Goal: Task Accomplishment & Management: Complete application form

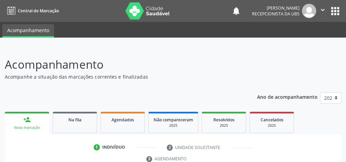
scroll to position [128, 0]
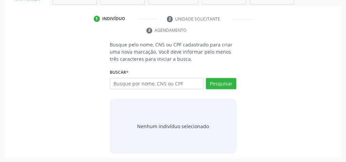
click at [156, 82] on input "text" at bounding box center [157, 84] width 94 height 12
click at [161, 81] on input "text" at bounding box center [157, 84] width 94 height 12
type input "09527502446"
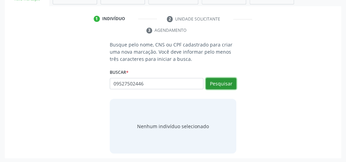
click at [234, 80] on button "Pesquisar" at bounding box center [221, 84] width 30 height 12
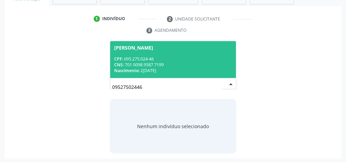
click at [153, 65] on div "CNS: 701 0098 9587 7199" at bounding box center [173, 65] width 118 height 6
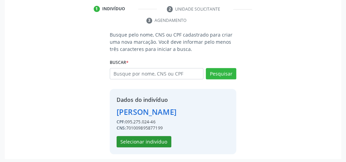
scroll to position [139, 0]
click at [149, 136] on button "Selecionar indivíduo" at bounding box center [144, 142] width 55 height 12
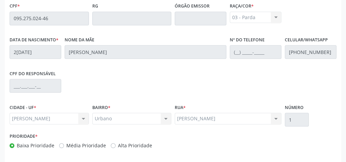
scroll to position [248, 0]
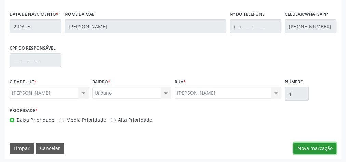
click at [310, 142] on button "Nova marcação" at bounding box center [314, 148] width 43 height 12
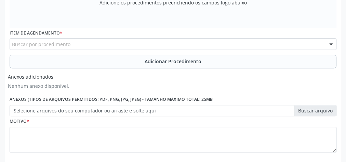
scroll to position [111, 0]
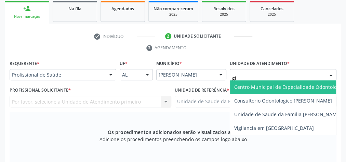
type input "gis"
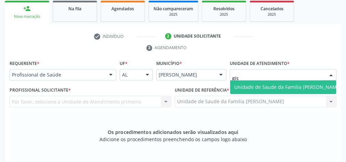
click at [273, 90] on span "Unidade de Saude da Familia [PERSON_NAME]" at bounding box center [287, 87] width 115 height 14
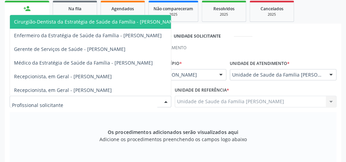
click at [165, 103] on div at bounding box center [166, 102] width 10 height 12
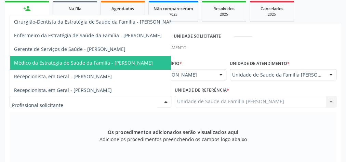
click at [119, 64] on span "Médico da Estratégia de Saúde da Família - [PERSON_NAME]" at bounding box center [83, 62] width 139 height 6
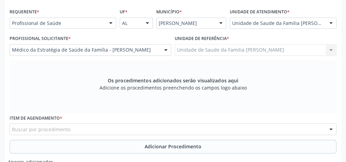
scroll to position [193, 0]
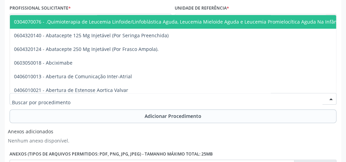
click at [132, 97] on div at bounding box center [173, 99] width 327 height 12
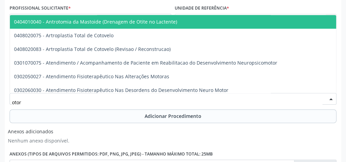
type input "otorr"
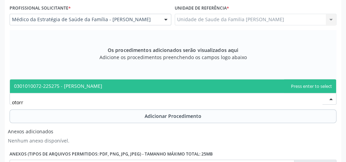
click at [102, 88] on span "0301010072-225275 - Médico Otorrinolaringologista" at bounding box center [58, 86] width 88 height 6
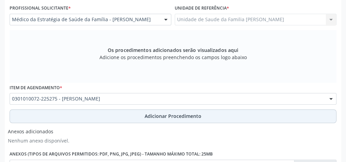
click at [173, 114] on span "Adicionar Procedimento" at bounding box center [173, 115] width 57 height 7
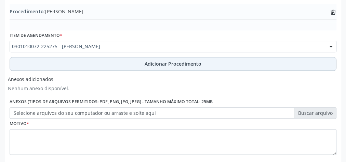
scroll to position [256, 0]
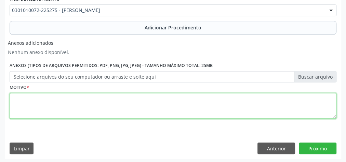
click at [173, 112] on textarea at bounding box center [173, 106] width 327 height 26
click at [107, 98] on textarea "perfuracao de membrana timpanica a eseaquerda+ otite media bilateral." at bounding box center [173, 106] width 327 height 26
click at [107, 98] on textarea "perfuracao de membrana timpanica a esaquerda+ otite media bilateral." at bounding box center [173, 106] width 327 height 26
type textarea "perfuracao de membrana timpanica a esquerda+ otite media bilateral."
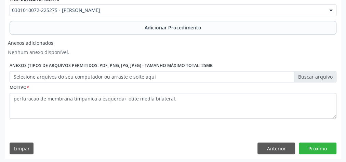
click at [316, 79] on label "Selecione arquivos do seu computador ou arraste e solte aqui" at bounding box center [173, 77] width 327 height 12
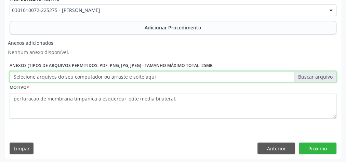
click at [316, 79] on input "Selecione arquivos do seu computador ou arraste e solte aqui" at bounding box center [173, 77] width 327 height 12
type input "C:\fakepath\otorrinol.jpeg"
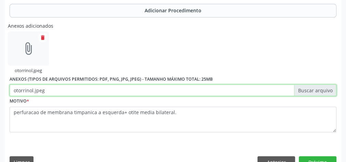
scroll to position [286, 0]
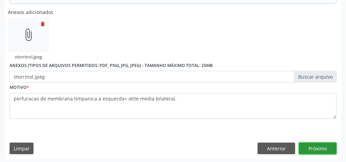
click at [331, 145] on button "Próximo" at bounding box center [318, 148] width 38 height 12
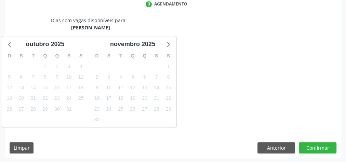
scroll to position [181, 0]
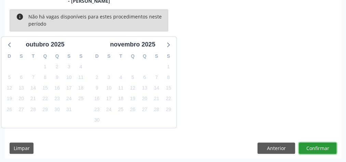
click at [321, 149] on button "Confirmar" at bounding box center [318, 148] width 38 height 12
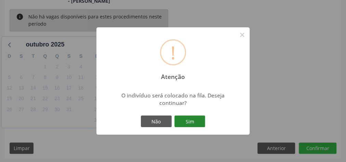
click at [190, 123] on button "Sim" at bounding box center [189, 121] width 31 height 12
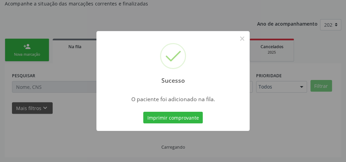
scroll to position [72, 0]
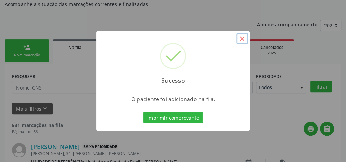
click at [241, 38] on button "×" at bounding box center [242, 39] width 12 height 12
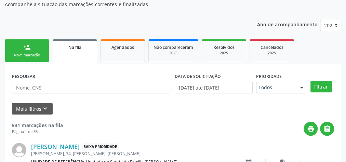
click at [35, 47] on link "person_add Nova marcação" at bounding box center [27, 50] width 44 height 23
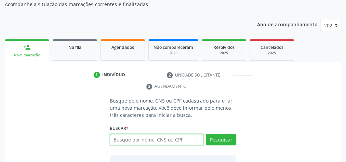
click at [152, 140] on input "text" at bounding box center [157, 140] width 94 height 12
type input "09527502446"
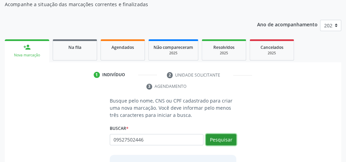
click at [230, 140] on button "Pesquisar" at bounding box center [221, 140] width 30 height 12
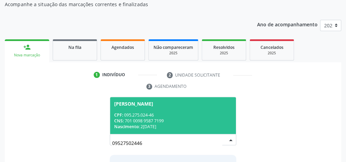
click at [198, 124] on div "Nascimento: 29/06/1989" at bounding box center [173, 127] width 118 height 6
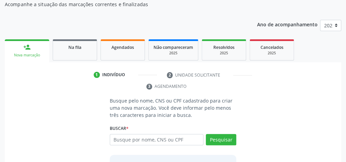
scroll to position [139, 0]
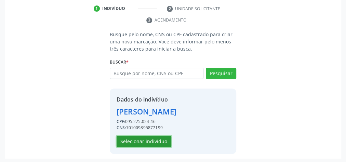
click at [159, 139] on button "Selecionar indivíduo" at bounding box center [144, 142] width 55 height 12
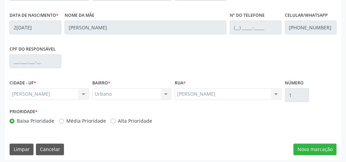
scroll to position [248, 0]
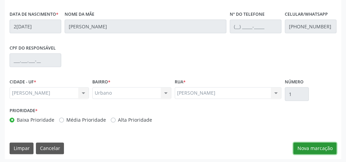
click at [324, 148] on button "Nova marcação" at bounding box center [314, 148] width 43 height 12
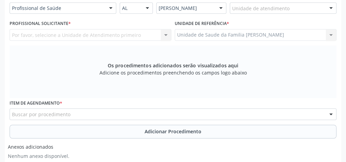
scroll to position [84, 0]
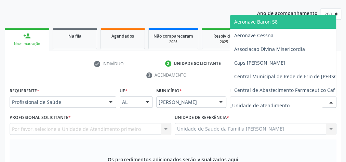
click at [308, 98] on div at bounding box center [283, 102] width 107 height 12
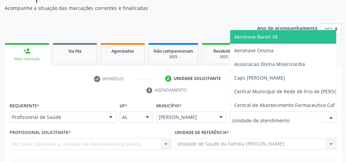
scroll to position [56, 0]
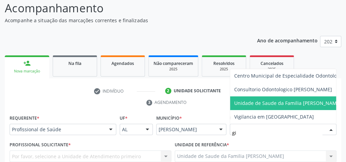
type input "gis"
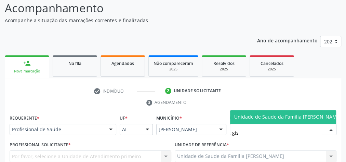
click at [299, 113] on span "Unidade de Saude da Familia [PERSON_NAME]" at bounding box center [287, 116] width 107 height 6
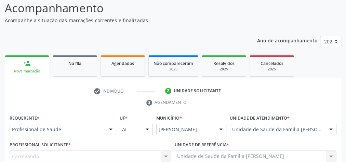
scroll to position [138, 0]
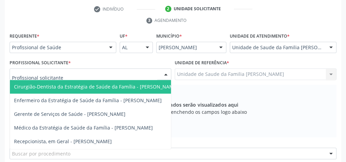
click at [165, 73] on div at bounding box center [166, 75] width 10 height 12
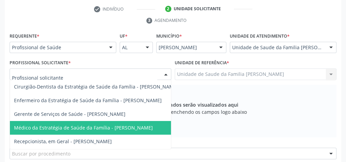
click at [145, 124] on span "Médico da Estratégia de Saúde da Família - Elenice Leite Alves" at bounding box center [83, 127] width 139 height 6
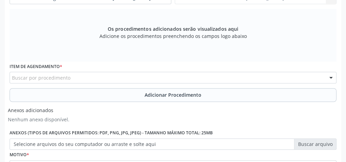
scroll to position [248, 0]
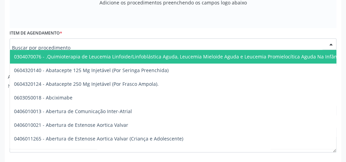
click at [136, 44] on div at bounding box center [173, 44] width 327 height 12
click at [137, 44] on input "text" at bounding box center [167, 48] width 310 height 14
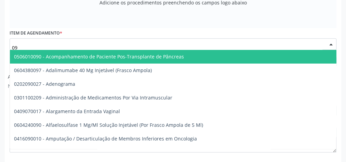
type input "0"
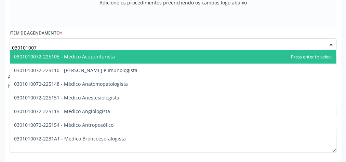
type input "0301010072"
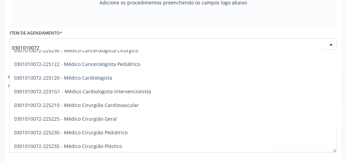
scroll to position [109, 0]
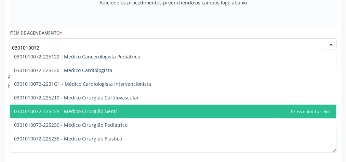
click at [105, 108] on span "0301010072-225225 - Médico Cirurgião Geral" at bounding box center [65, 111] width 103 height 6
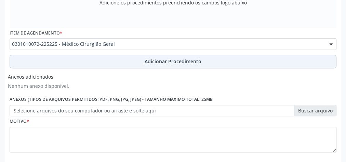
click at [196, 58] on span "Adicionar Procedimento" at bounding box center [173, 61] width 57 height 7
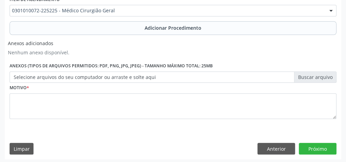
scroll to position [256, 0]
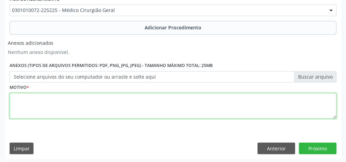
click at [122, 105] on textarea at bounding box center [173, 106] width 327 height 26
type textarea "hernia inguinal a esquerda"
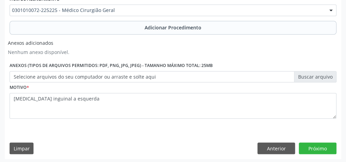
click at [299, 76] on label "Selecione arquivos do seu computador ou arraste e solte aqui" at bounding box center [173, 77] width 327 height 12
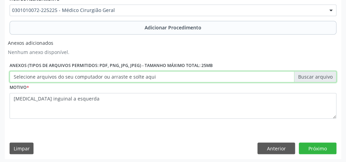
click at [299, 76] on input "Selecione arquivos do seu computador ou arraste e solte aqui" at bounding box center [173, 77] width 327 height 12
type input "C:\fakepath\cirugia geral.jpeg"
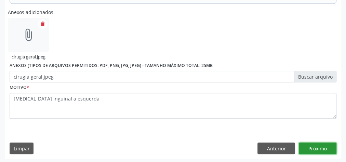
click at [318, 147] on button "Próximo" at bounding box center [318, 148] width 38 height 12
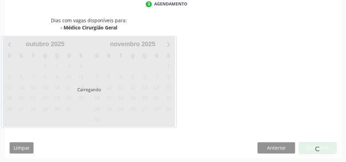
scroll to position [181, 0]
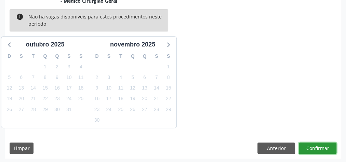
click at [318, 147] on button "Confirmar" at bounding box center [318, 148] width 38 height 12
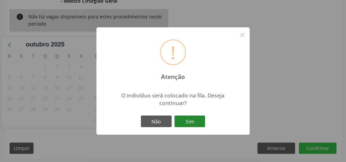
click at [192, 124] on button "Sim" at bounding box center [189, 121] width 31 height 12
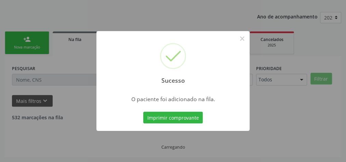
scroll to position [72, 0]
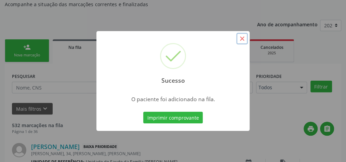
click at [245, 40] on button "×" at bounding box center [242, 39] width 12 height 12
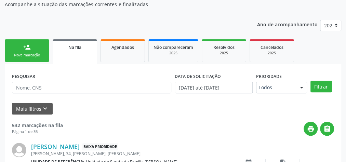
click at [30, 52] on link "person_add Nova marcação" at bounding box center [27, 50] width 44 height 23
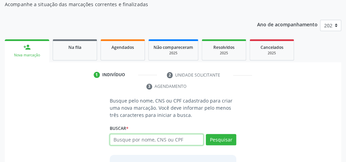
click at [174, 139] on input "text" at bounding box center [157, 140] width 94 height 12
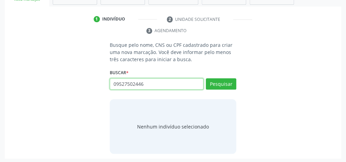
scroll to position [128, 0]
type input "09527502446"
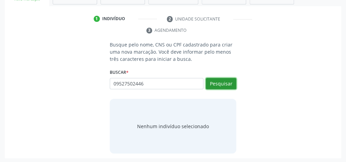
click at [214, 79] on button "Pesquisar" at bounding box center [221, 84] width 30 height 12
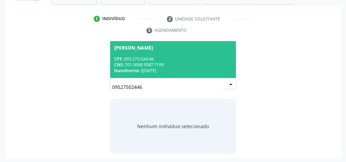
click at [180, 56] on div "CPF: 095.275.024-46" at bounding box center [173, 59] width 118 height 6
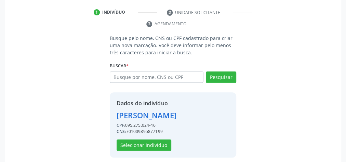
scroll to position [139, 0]
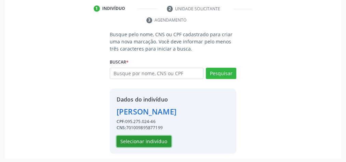
click at [136, 138] on button "Selecionar indivíduo" at bounding box center [144, 142] width 55 height 12
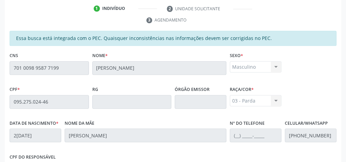
scroll to position [248, 0]
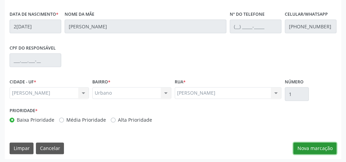
click at [324, 148] on button "Nova marcação" at bounding box center [314, 148] width 43 height 12
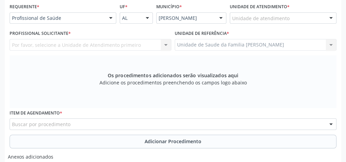
scroll to position [138, 0]
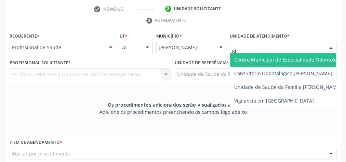
type input "gis"
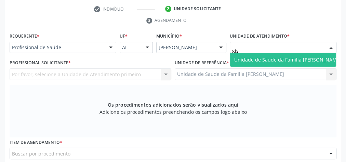
click at [265, 57] on span "Unidade de Saude da Familia [PERSON_NAME]" at bounding box center [287, 59] width 107 height 6
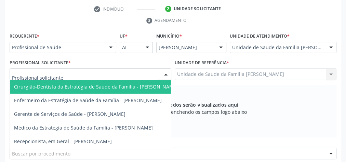
click at [163, 74] on div at bounding box center [166, 75] width 10 height 12
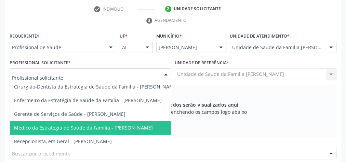
click at [140, 126] on span "Médico da Estratégia de Saúde da Família - Elenice Leite Alves" at bounding box center [83, 127] width 139 height 6
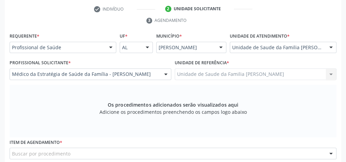
scroll to position [248, 0]
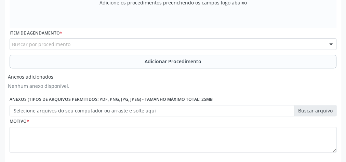
click at [168, 39] on div "Buscar por procedimento" at bounding box center [173, 44] width 327 height 12
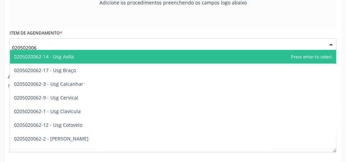
type input "0205020062"
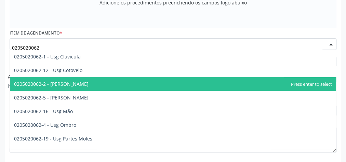
scroll to position [82, 0]
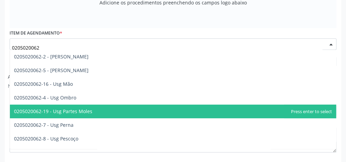
click at [80, 111] on span "0205020062-19 - Usg Partes Moles" at bounding box center [53, 111] width 78 height 6
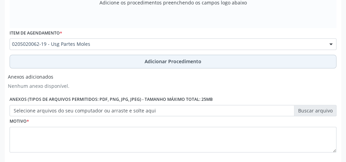
click at [187, 60] on span "Adicionar Procedimento" at bounding box center [173, 61] width 57 height 7
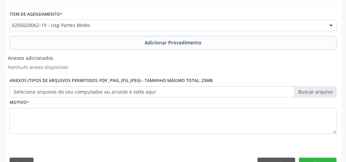
scroll to position [256, 0]
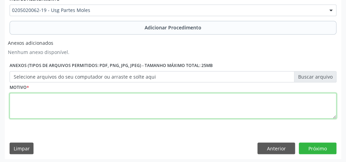
click at [149, 107] on textarea at bounding box center [173, 106] width 327 height 26
type textarea "hernia inguinal a esquerda."
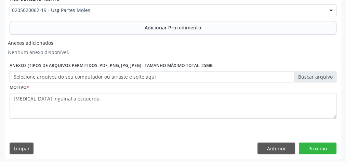
click at [317, 73] on label "Selecione arquivos do seu computador ou arraste e solte aqui" at bounding box center [173, 77] width 327 height 12
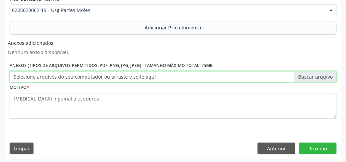
click at [317, 73] on input "Selecione arquivos do seu computador ou arraste e solte aqui" at bounding box center [173, 77] width 327 height 12
type input "C:\fakepath\partes moles.jpeg"
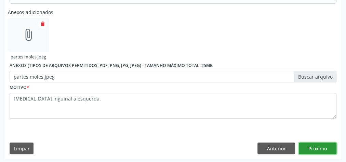
click at [315, 149] on button "Próximo" at bounding box center [318, 148] width 38 height 12
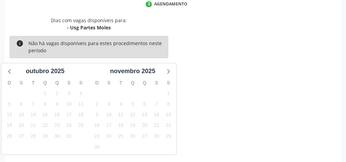
scroll to position [181, 0]
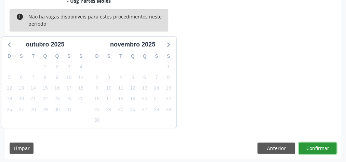
click at [319, 147] on button "Confirmar" at bounding box center [318, 148] width 38 height 12
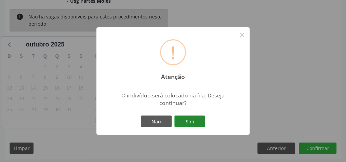
click at [202, 124] on button "Sim" at bounding box center [189, 121] width 31 height 12
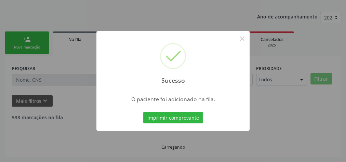
scroll to position [72, 0]
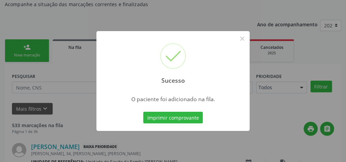
click at [284, 132] on div "Sucesso × O paciente foi adicionado na fila. Imprimir comprovante Cancel" at bounding box center [173, 81] width 346 height 162
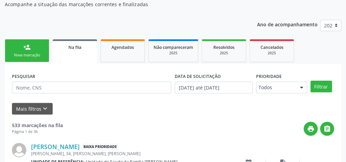
click at [37, 53] on div "Nova marcação" at bounding box center [27, 55] width 34 height 5
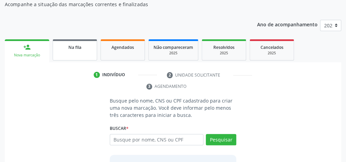
click at [67, 45] on div "Na fila" at bounding box center [75, 46] width 34 height 7
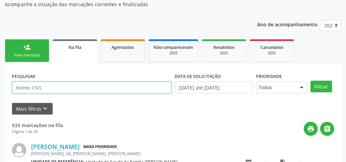
click at [82, 89] on input "text" at bounding box center [91, 88] width 159 height 12
type input "maria elizabete"
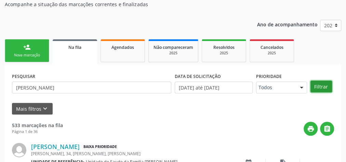
click at [323, 87] on button "Filtrar" at bounding box center [321, 87] width 22 height 12
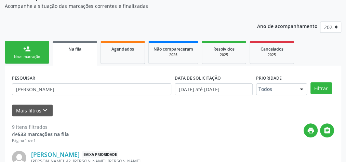
scroll to position [66, 0]
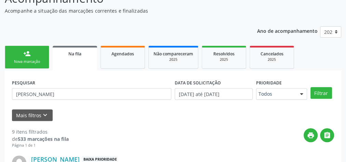
click at [29, 59] on div "Nova marcação" at bounding box center [27, 61] width 34 height 5
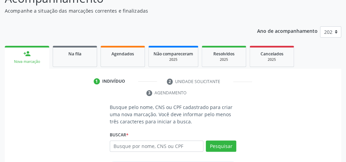
click at [52, 81] on ul "1 Indivíduo 2 Unidade solicitante 3 Agendamento" at bounding box center [173, 87] width 336 height 23
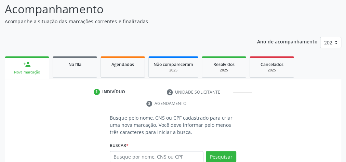
scroll to position [46, 0]
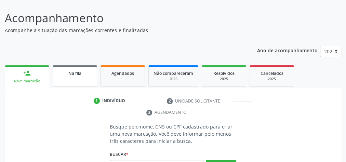
click at [80, 76] on span "Na fila" at bounding box center [74, 73] width 13 height 6
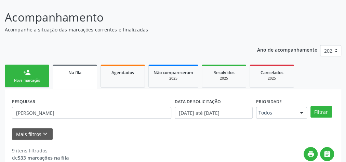
scroll to position [11, 0]
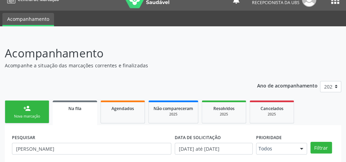
click at [31, 110] on link "person_add Nova marcação" at bounding box center [27, 111] width 44 height 23
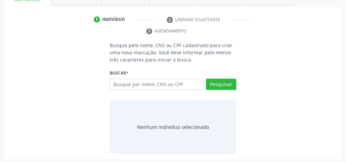
scroll to position [128, 0]
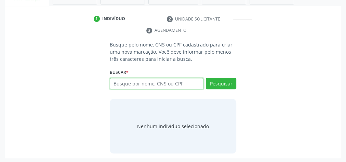
click at [175, 83] on input "text" at bounding box center [157, 84] width 94 height 12
type input "01545764417"
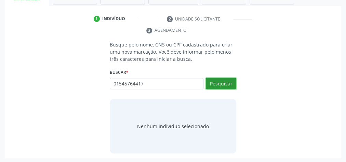
click at [231, 80] on button "Pesquisar" at bounding box center [221, 84] width 30 height 12
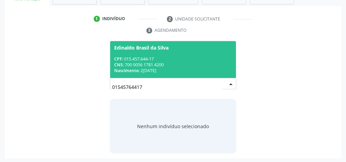
click at [192, 65] on div "CNS: 700 0056 1781 4200" at bounding box center [173, 65] width 118 height 6
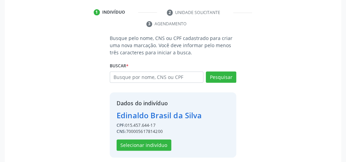
scroll to position [139, 0]
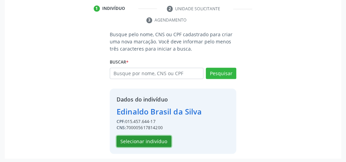
click at [153, 137] on button "Selecionar indivíduo" at bounding box center [144, 142] width 55 height 12
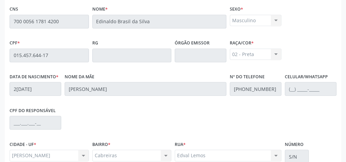
scroll to position [138, 0]
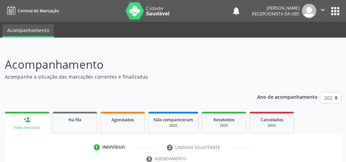
scroll to position [128, 0]
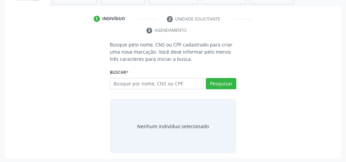
click at [137, 82] on input "text" at bounding box center [157, 84] width 94 height 12
type input "01545764417"
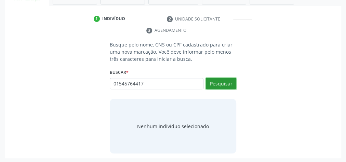
click at [231, 78] on button "Pesquisar" at bounding box center [221, 84] width 30 height 12
type input "01545764417"
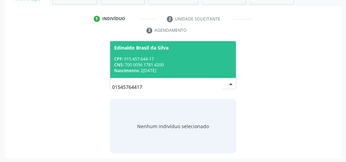
click at [201, 62] on div "CNS: 700 0056 1781 4200" at bounding box center [173, 65] width 118 height 6
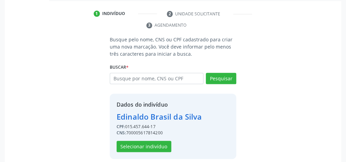
scroll to position [139, 0]
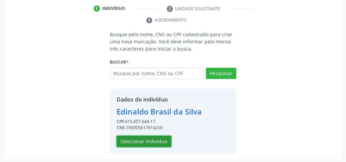
drag, startPoint x: 142, startPoint y: 139, endPoint x: 147, endPoint y: 138, distance: 4.8
click at [147, 138] on button "Selecionar indivíduo" at bounding box center [144, 142] width 55 height 12
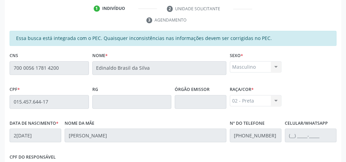
scroll to position [248, 0]
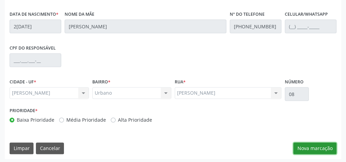
click at [327, 151] on button "Nova marcação" at bounding box center [314, 148] width 43 height 12
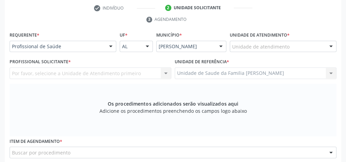
scroll to position [111, 0]
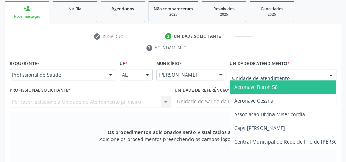
click at [313, 69] on div at bounding box center [283, 75] width 107 height 12
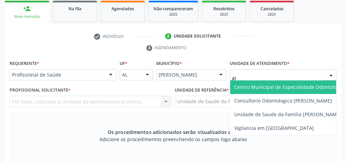
type input "gis"
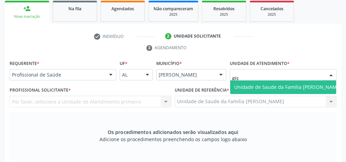
click at [296, 85] on span "Unidade de Saude da Familia [PERSON_NAME]" at bounding box center [287, 87] width 107 height 6
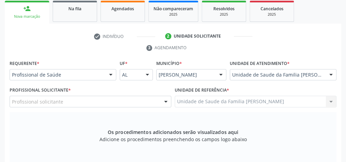
click at [163, 103] on div at bounding box center [166, 102] width 10 height 12
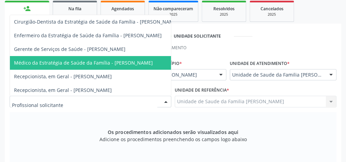
click at [225, 48] on ul "check Indivíduo 2 Unidade solicitante 3 Agendamento" at bounding box center [173, 42] width 336 height 23
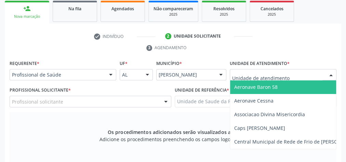
click at [331, 72] on div at bounding box center [331, 75] width 10 height 12
click at [110, 73] on div at bounding box center [111, 75] width 10 height 12
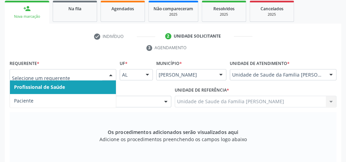
click at [98, 83] on span "Profissional de Saúde" at bounding box center [63, 87] width 106 height 14
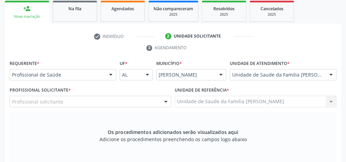
click at [167, 101] on div at bounding box center [166, 102] width 10 height 12
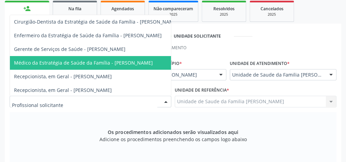
click at [167, 101] on div at bounding box center [166, 102] width 10 height 12
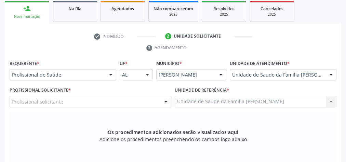
click at [110, 73] on div at bounding box center [111, 75] width 10 height 12
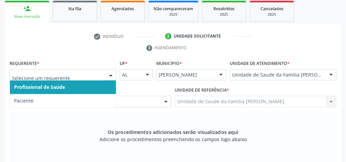
click at [89, 84] on span "Profissional de Saúde" at bounding box center [63, 87] width 106 height 14
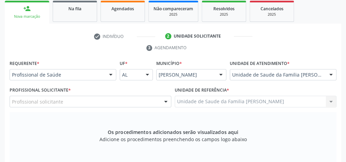
click at [111, 74] on div at bounding box center [111, 75] width 10 height 12
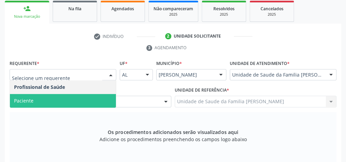
click at [73, 103] on span "Paciente" at bounding box center [63, 101] width 106 height 14
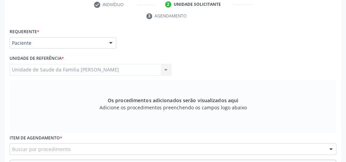
scroll to position [193, 0]
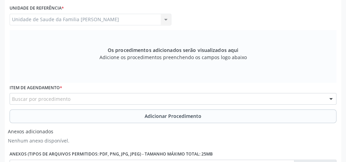
click at [74, 98] on div "Buscar por procedimento" at bounding box center [173, 99] width 327 height 12
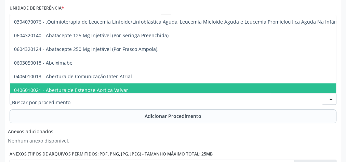
click at [91, 100] on input "text" at bounding box center [167, 102] width 310 height 14
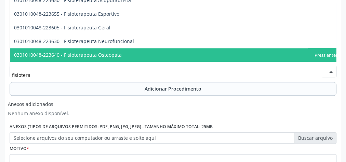
scroll to position [295, 0]
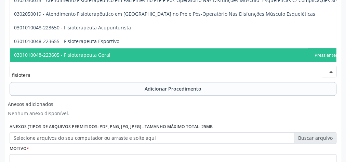
click at [89, 76] on input "fisiotera" at bounding box center [167, 75] width 310 height 14
click at [53, 55] on span "0301010048-223605 - Fisioterapeuta Geral" at bounding box center [62, 55] width 96 height 6
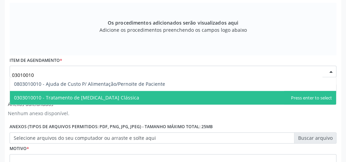
scroll to position [0, 0]
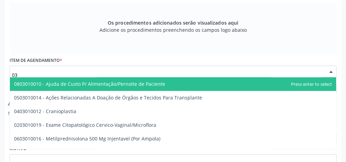
type input "0"
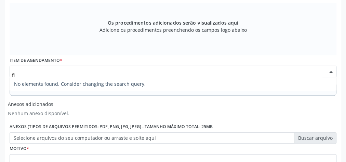
type input "f"
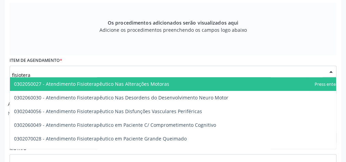
type input "fisioterap"
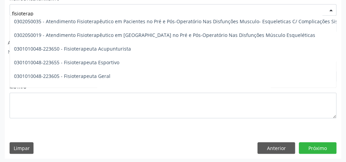
scroll to position [301, 0]
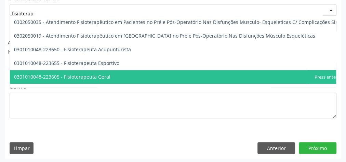
click at [78, 73] on span "0301010048-223605 - Fisioterapeuta Geral" at bounding box center [62, 76] width 96 height 6
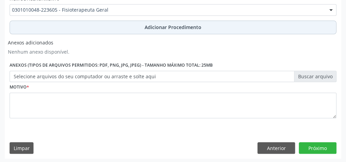
click at [154, 27] on span "Adicionar Procedimento" at bounding box center [173, 27] width 57 height 7
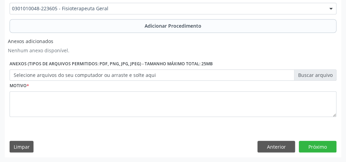
scroll to position [256, 0]
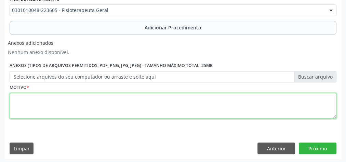
click at [149, 101] on textarea at bounding box center [173, 106] width 327 height 26
click at [128, 107] on textarea at bounding box center [173, 106] width 327 height 26
type textarea "terco proximal diafise femur+lx metacarpofalangeana."
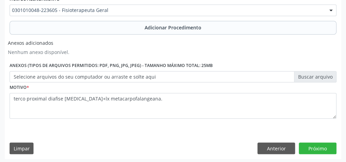
click at [317, 77] on label "Selecione arquivos do seu computador ou arraste e solte aqui" at bounding box center [173, 77] width 327 height 12
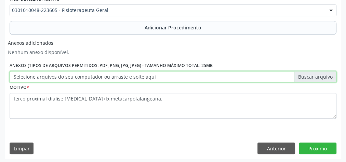
click at [317, 77] on input "Selecione arquivos do seu computador ou arraste e solte aqui" at bounding box center [173, 77] width 327 height 12
type input "C:\fakepath\fisiterapia.jpeg"
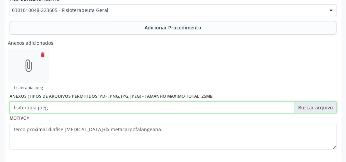
scroll to position [286, 0]
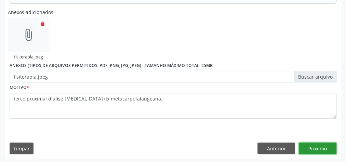
click at [321, 150] on button "Próximo" at bounding box center [318, 148] width 38 height 12
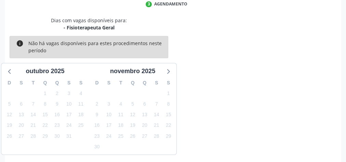
scroll to position [181, 0]
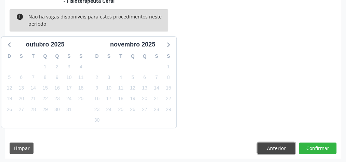
click at [271, 147] on button "Anterior" at bounding box center [276, 148] width 38 height 12
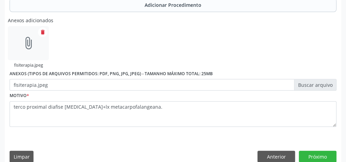
scroll to position [286, 0]
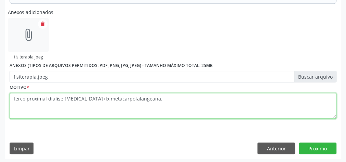
click at [161, 96] on textarea "terco proximal diafise femur+lx metacarpofalangeana." at bounding box center [173, 106] width 327 height 26
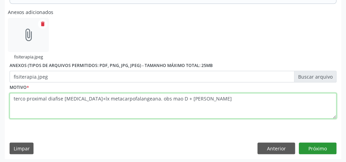
type textarea "terco proximal diafise femur+lx metacarpofalangeana. obs mao D + mao E."
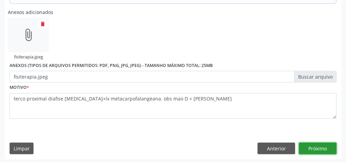
click at [314, 144] on button "Próximo" at bounding box center [318, 148] width 38 height 12
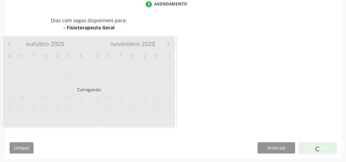
scroll to position [181, 0]
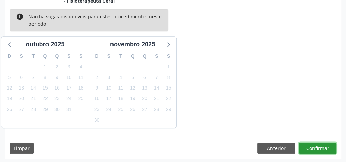
click at [318, 145] on button "Confirmar" at bounding box center [318, 148] width 38 height 12
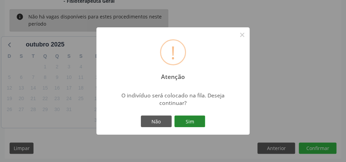
click at [198, 120] on button "Sim" at bounding box center [189, 121] width 31 height 12
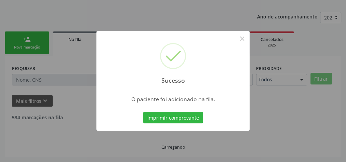
scroll to position [72, 0]
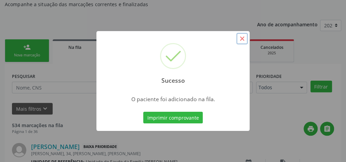
click at [245, 42] on button "×" at bounding box center [242, 39] width 12 height 12
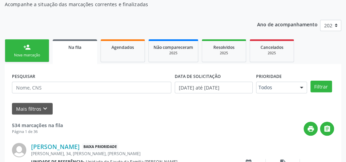
click at [39, 56] on div "Nova marcação" at bounding box center [27, 55] width 34 height 5
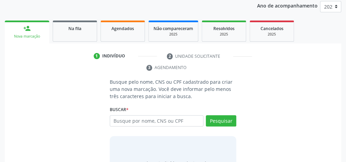
scroll to position [100, 0]
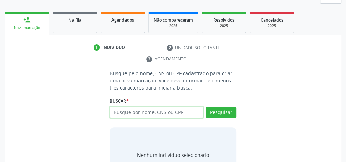
click at [178, 115] on input "text" at bounding box center [157, 113] width 94 height 12
type input "04893033409"
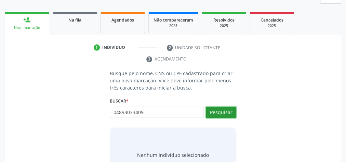
click at [227, 113] on button "Pesquisar" at bounding box center [221, 113] width 30 height 12
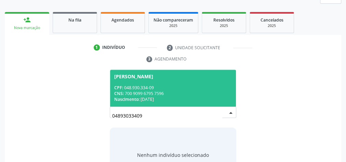
click at [194, 82] on span "Mariluce Rufino da Silva CPF: 048.930.334-09 CNS: 700 9099 6795 7596 Nascimento…" at bounding box center [173, 88] width 126 height 37
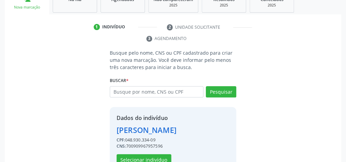
scroll to position [139, 0]
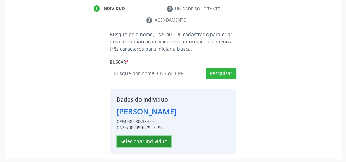
click at [166, 140] on button "Selecionar indivíduo" at bounding box center [144, 142] width 55 height 12
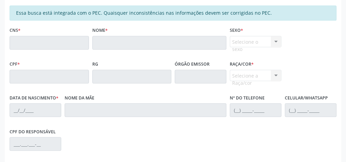
scroll to position [55, 0]
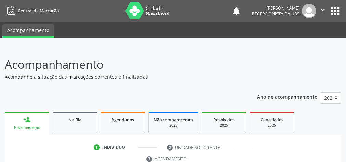
scroll to position [128, 0]
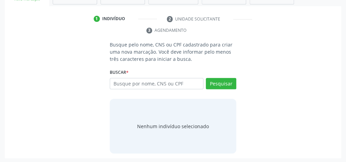
click at [169, 83] on input "text" at bounding box center [157, 84] width 94 height 12
type input "39836355715"
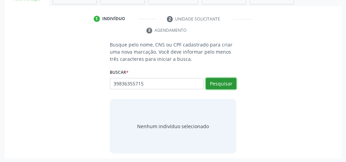
click at [217, 85] on button "Pesquisar" at bounding box center [221, 84] width 30 height 12
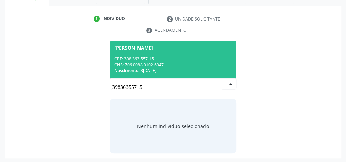
click at [192, 58] on div "CPF: 398.363.557-15" at bounding box center [173, 59] width 118 height 6
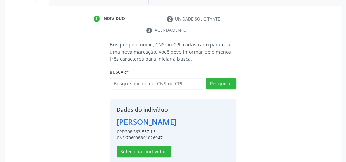
scroll to position [139, 0]
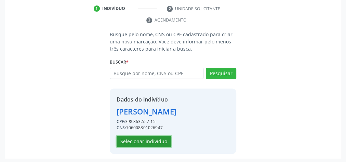
click at [160, 136] on button "Selecionar indivíduo" at bounding box center [144, 142] width 55 height 12
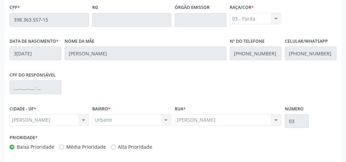
scroll to position [248, 0]
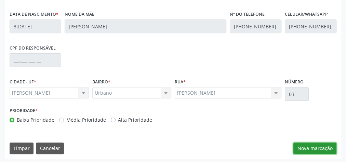
click at [316, 144] on button "Nova marcação" at bounding box center [314, 148] width 43 height 12
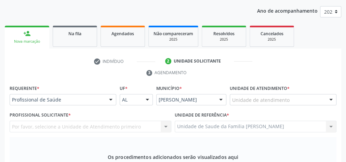
scroll to position [84, 0]
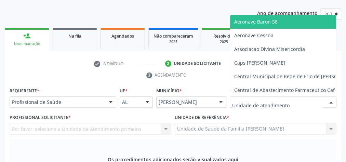
click at [259, 105] on div at bounding box center [283, 102] width 107 height 12
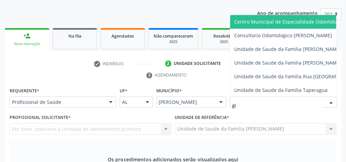
type input "gis"
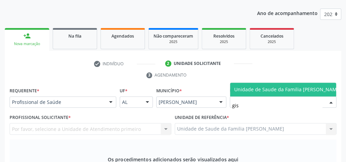
click at [270, 86] on span "Unidade de Saude da Familia [PERSON_NAME]" at bounding box center [287, 89] width 107 height 6
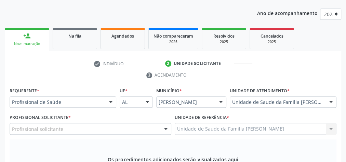
click at [166, 128] on div at bounding box center [166, 129] width 10 height 12
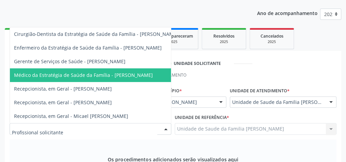
click at [132, 72] on span "Médico da Estratégia de Saúde da Família - [PERSON_NAME]" at bounding box center [83, 75] width 139 height 6
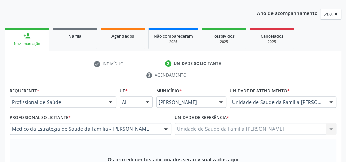
scroll to position [193, 0]
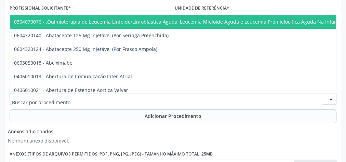
click at [132, 98] on div at bounding box center [173, 99] width 327 height 12
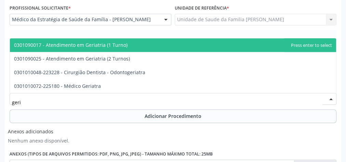
type input "geria"
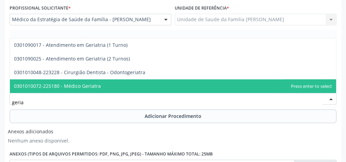
click at [100, 88] on span "0301010072-225180 - Médico Geriatra" at bounding box center [173, 86] width 326 height 14
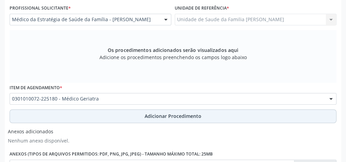
click at [163, 113] on span "Adicionar Procedimento" at bounding box center [173, 115] width 57 height 7
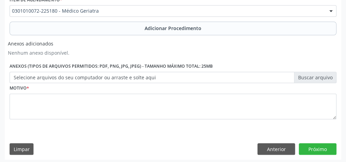
scroll to position [256, 0]
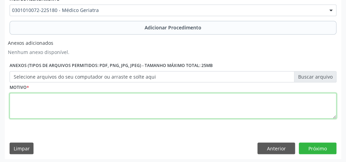
click at [134, 105] on textarea at bounding box center [173, 106] width 327 height 26
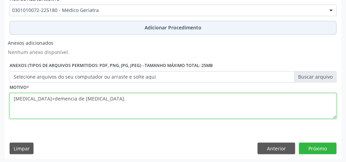
type textarea "parkinson+demencia de parkinson."
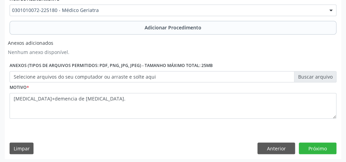
click at [315, 78] on label "Selecione arquivos do seu computador ou arraste e solte aqui" at bounding box center [173, 77] width 327 height 12
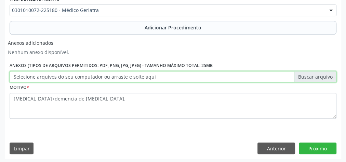
click at [315, 78] on input "Selecione arquivos do seu computador ou arraste e solte aqui" at bounding box center [173, 77] width 327 height 12
type input "C:\fakepath\geriatra.jpeg"
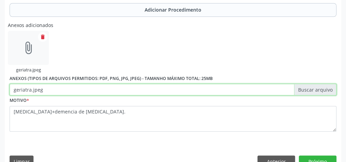
scroll to position [286, 0]
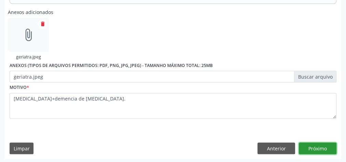
click at [319, 143] on button "Próximo" at bounding box center [318, 148] width 38 height 12
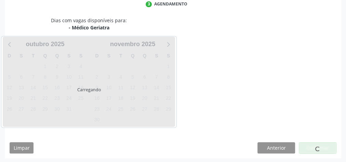
scroll to position [181, 0]
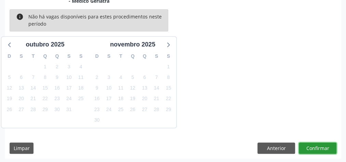
click at [316, 144] on button "Confirmar" at bounding box center [318, 148] width 38 height 12
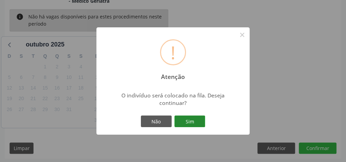
click at [195, 124] on button "Sim" at bounding box center [189, 121] width 31 height 12
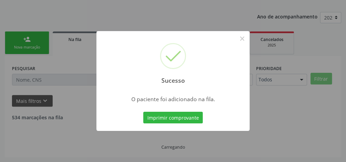
scroll to position [72, 0]
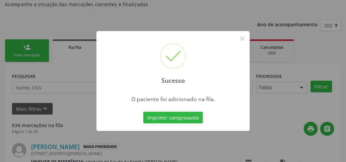
drag, startPoint x: 195, startPoint y: 124, endPoint x: 237, endPoint y: 146, distance: 47.1
click at [237, 146] on div "Sucesso × O paciente foi adicionado na fila. Imprimir comprovante Cancel" at bounding box center [173, 81] width 346 height 162
click at [241, 40] on button "×" at bounding box center [242, 39] width 12 height 12
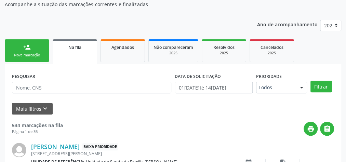
click at [29, 49] on div "person_add" at bounding box center [27, 47] width 8 height 8
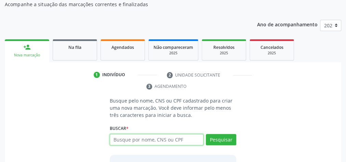
click at [172, 137] on input "text" at bounding box center [157, 140] width 94 height 12
click at [162, 136] on input "text" at bounding box center [157, 140] width 94 height 12
type input "46395377383"
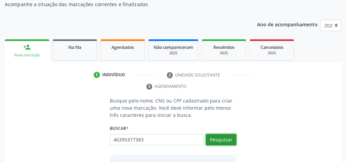
click at [231, 136] on button "Pesquisar" at bounding box center [221, 140] width 30 height 12
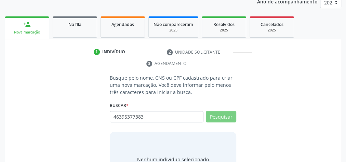
scroll to position [127, 0]
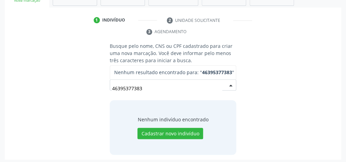
click at [216, 86] on input "46395377383" at bounding box center [167, 89] width 110 height 14
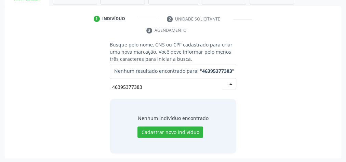
scroll to position [128, 0]
click at [151, 86] on input "46395377383" at bounding box center [167, 87] width 110 height 14
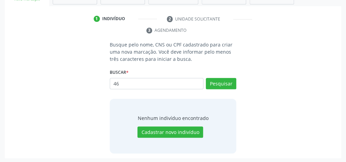
type input "4"
type input "46395377383"
click at [227, 80] on button "Pesquisar" at bounding box center [221, 84] width 30 height 12
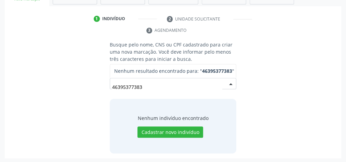
click at [160, 82] on input "46395377383" at bounding box center [167, 87] width 110 height 14
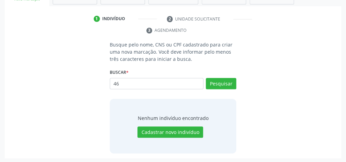
type input "4"
type input "46395377353"
click at [225, 83] on button "Pesquisar" at bounding box center [221, 84] width 30 height 12
type input "46395377353"
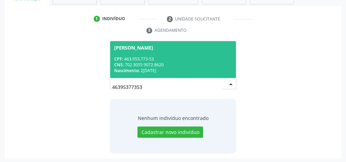
click at [189, 62] on div "CNS: 702 3055 9072 8620" at bounding box center [173, 65] width 118 height 6
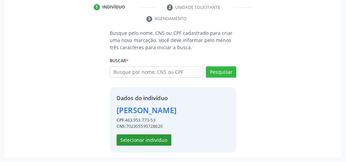
scroll to position [150, 0]
click at [149, 139] on button "Selecionar indivíduo" at bounding box center [144, 140] width 55 height 12
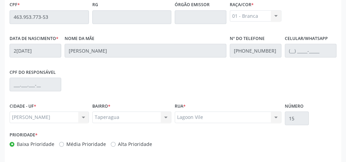
scroll to position [248, 0]
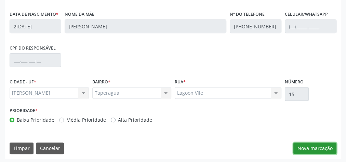
click at [326, 144] on button "Nova marcação" at bounding box center [314, 148] width 43 height 12
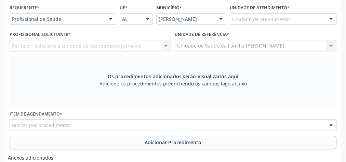
scroll to position [138, 0]
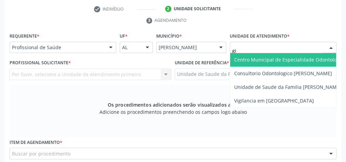
type input "gis"
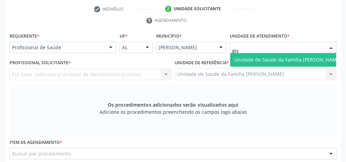
click at [270, 62] on span "Unidade de Saude da Familia [PERSON_NAME]" at bounding box center [287, 59] width 107 height 6
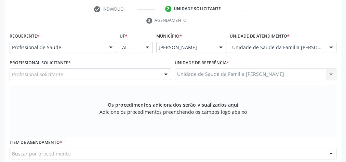
click at [166, 73] on div at bounding box center [166, 75] width 10 height 12
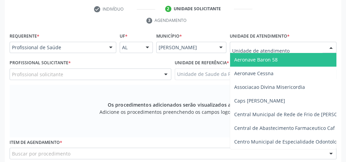
click at [332, 46] on div at bounding box center [331, 48] width 10 height 12
click at [312, 46] on input "text" at bounding box center [277, 51] width 90 height 14
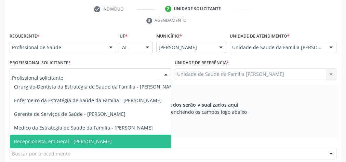
click at [161, 71] on div at bounding box center [166, 75] width 10 height 12
click at [149, 75] on input "text" at bounding box center [84, 78] width 145 height 14
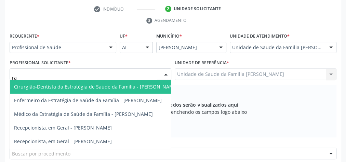
type input "r"
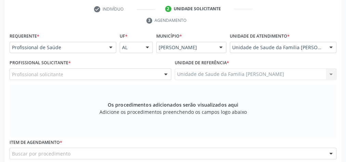
click at [240, 88] on div "Os procedimentos adicionados serão visualizados aqui Adicione os procedimentos …" at bounding box center [173, 111] width 327 height 53
click at [164, 71] on div at bounding box center [166, 75] width 10 height 12
click at [157, 59] on div "Profissional Solicitante * Profissional solicitante Cirurgião-Dentista da Estra…" at bounding box center [91, 69] width 162 height 22
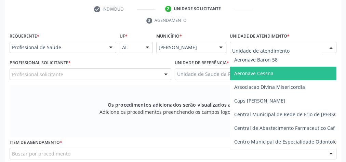
click at [332, 43] on div at bounding box center [331, 48] width 10 height 12
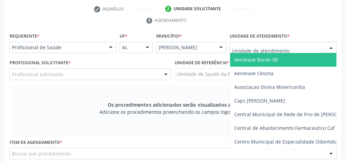
click at [302, 49] on input "text" at bounding box center [277, 51] width 90 height 14
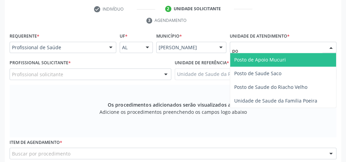
type input "p"
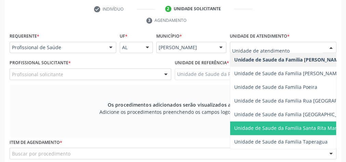
scroll to position [437, 0]
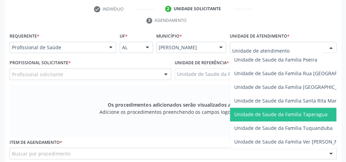
click at [296, 115] on span "Unidade de Saude da Familia Taperagua" at bounding box center [280, 114] width 93 height 6
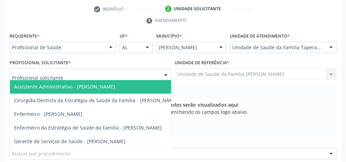
click at [148, 76] on div at bounding box center [91, 74] width 162 height 12
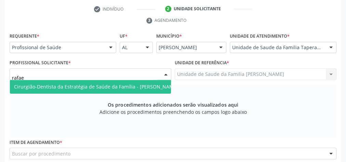
type input "rafael"
click at [140, 84] on span "Cirurgião-Dentista da Estratégia de Saúde da Família - Rafaella Vergetti Toledo" at bounding box center [96, 86] width 164 height 6
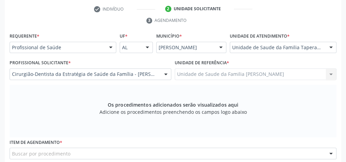
scroll to position [220, 0]
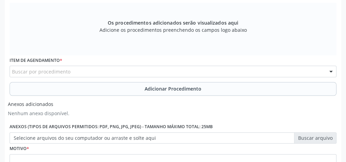
click at [135, 64] on div "Item de agendamento * Buscar por procedimento 0304070076 - .Quimioterapia de Le…" at bounding box center [173, 66] width 327 height 22
click at [135, 67] on div "Buscar por procedimento" at bounding box center [173, 72] width 327 height 12
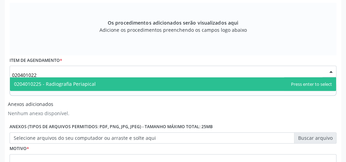
type input "0204010225"
click at [96, 79] on span "0204010225 - Radiografia Periapical" at bounding box center [173, 84] width 326 height 14
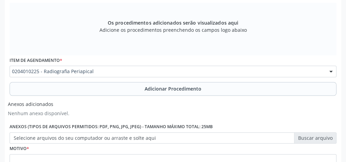
click at [179, 88] on span "Adicionar Procedimento" at bounding box center [173, 88] width 57 height 7
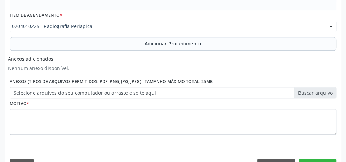
scroll to position [248, 0]
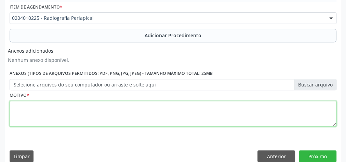
click at [128, 112] on textarea at bounding box center [173, 114] width 327 height 26
type textarea "abcesso recorrent e sintomatologia dolorosa."
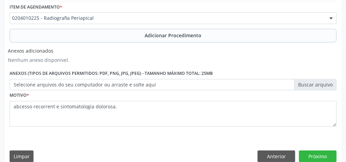
click at [314, 82] on label "Selecione arquivos do seu computador ou arraste e solte aqui" at bounding box center [173, 85] width 327 height 12
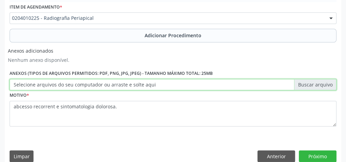
click at [314, 82] on input "Selecione arquivos do seu computador ou arraste e solte aqui" at bounding box center [173, 85] width 327 height 12
type input "C:\fakepath\radgp.jpeg"
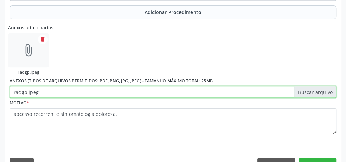
scroll to position [286, 0]
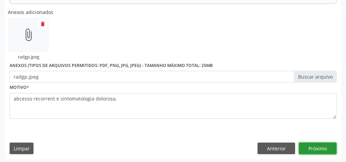
click at [312, 142] on button "Próximo" at bounding box center [318, 148] width 38 height 12
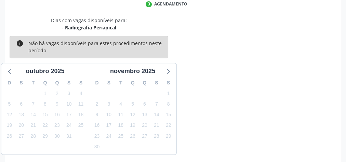
scroll to position [181, 0]
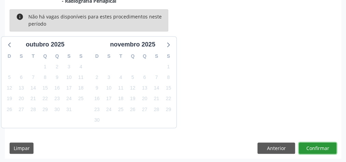
click at [312, 142] on button "Confirmar" at bounding box center [318, 148] width 38 height 12
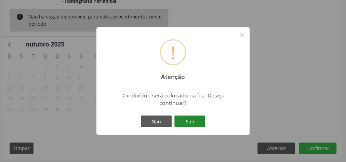
click at [194, 121] on button "Sim" at bounding box center [189, 121] width 31 height 12
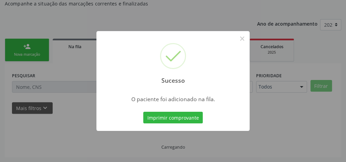
scroll to position [72, 0]
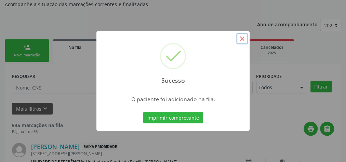
click at [243, 39] on button "×" at bounding box center [242, 39] width 12 height 12
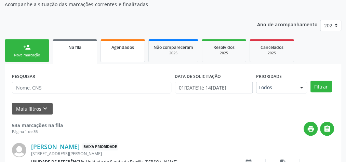
click at [121, 47] on span "Agendados" at bounding box center [122, 47] width 23 height 6
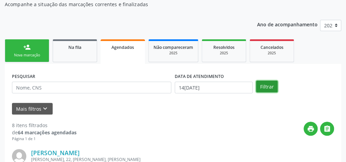
click at [259, 86] on button "Filtrar" at bounding box center [267, 87] width 22 height 12
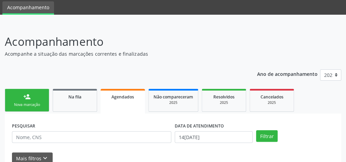
scroll to position [22, 0]
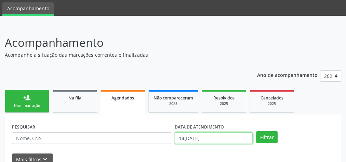
click at [179, 139] on input "14/10/2025" at bounding box center [214, 138] width 78 height 12
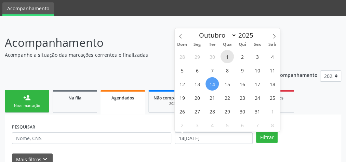
click at [227, 57] on span "1" at bounding box center [226, 56] width 13 height 13
type input "01/10/2025"
click at [227, 56] on span "1" at bounding box center [226, 56] width 13 height 13
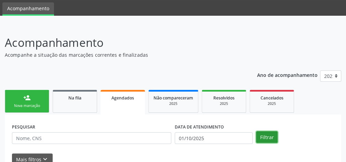
click at [267, 133] on button "Filtrar" at bounding box center [267, 137] width 22 height 12
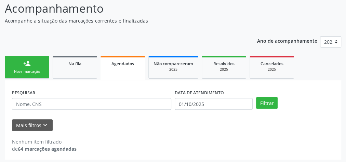
scroll to position [58, 0]
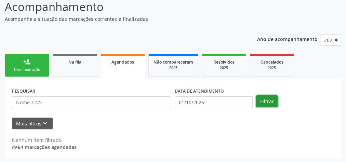
click at [271, 100] on button "Filtrar" at bounding box center [267, 101] width 22 height 12
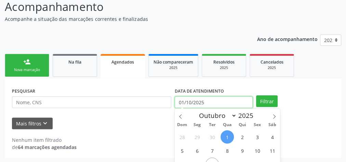
click at [182, 101] on input "01/10/2025" at bounding box center [214, 102] width 78 height 12
click at [241, 141] on span "2" at bounding box center [241, 136] width 13 height 13
type input "02/10/2025"
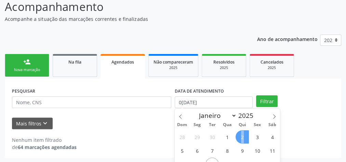
click at [241, 141] on span "2" at bounding box center [241, 136] width 13 height 13
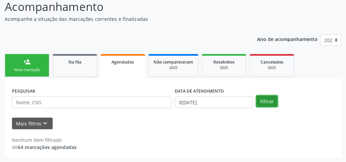
click at [274, 105] on button "Filtrar" at bounding box center [267, 101] width 22 height 12
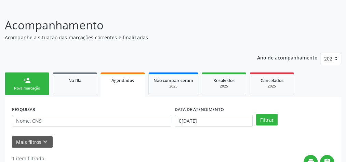
scroll to position [31, 0]
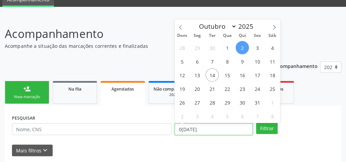
click at [183, 128] on input "02/10/2025" at bounding box center [214, 129] width 78 height 12
click at [258, 45] on span "3" at bounding box center [256, 47] width 13 height 13
type input "03/10/2025"
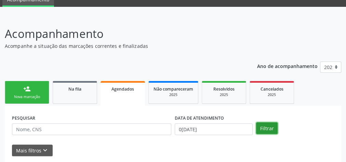
click at [269, 128] on button "Filtrar" at bounding box center [267, 128] width 22 height 12
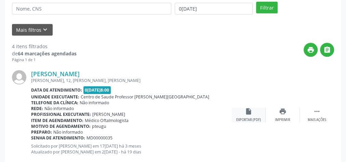
scroll to position [70, 0]
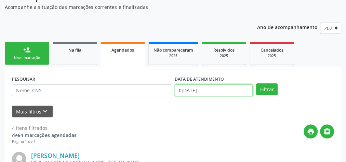
click at [181, 91] on input "03/10/2025" at bounding box center [214, 90] width 78 height 12
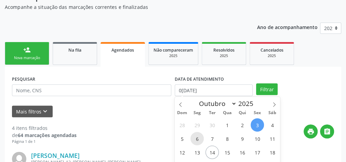
click at [202, 139] on span "6" at bounding box center [196, 138] width 13 height 13
type input "06/10/2025"
click at [201, 137] on span "6" at bounding box center [196, 138] width 13 height 13
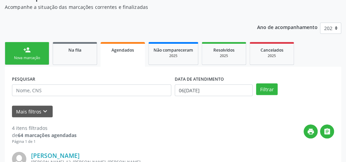
click at [201, 137] on div "print " at bounding box center [205, 134] width 257 height 20
click at [271, 87] on button "Filtrar" at bounding box center [267, 89] width 22 height 12
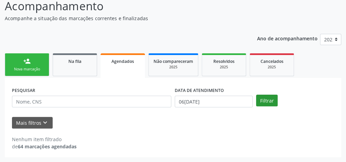
scroll to position [58, 0]
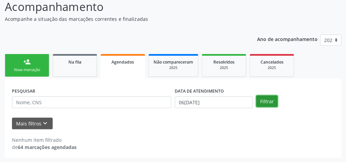
click at [266, 105] on button "Filtrar" at bounding box center [267, 101] width 22 height 12
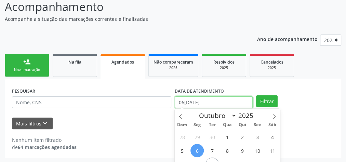
click at [182, 104] on input "06/10/2025" at bounding box center [214, 102] width 78 height 12
click at [213, 150] on span "7" at bounding box center [211, 150] width 13 height 13
type input "07/10/2025"
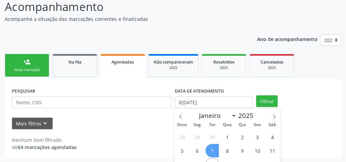
click at [213, 150] on span "7" at bounding box center [211, 150] width 13 height 13
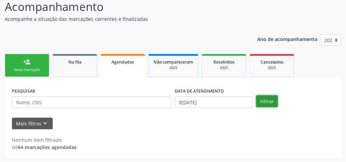
click at [263, 99] on button "Filtrar" at bounding box center [267, 101] width 22 height 12
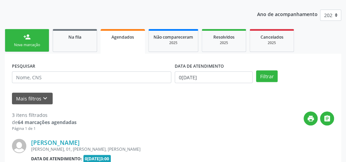
scroll to position [75, 0]
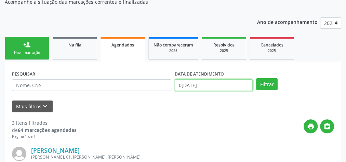
click at [179, 87] on input "07/10/2025" at bounding box center [214, 85] width 78 height 12
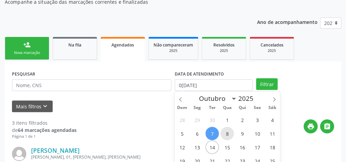
click at [225, 132] on span "8" at bounding box center [226, 133] width 13 height 13
type input "08/10/2025"
click at [225, 132] on span "8" at bounding box center [226, 133] width 13 height 13
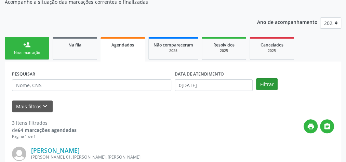
click at [257, 85] on div "Filtrar" at bounding box center [294, 84] width 81 height 12
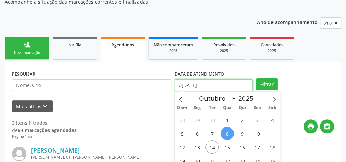
click at [182, 86] on input "08/10/2025" at bounding box center [214, 85] width 78 height 12
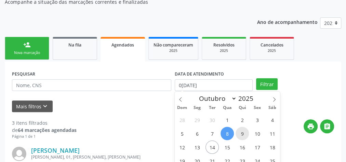
click at [244, 133] on span "9" at bounding box center [241, 133] width 13 height 13
type input "09/10/2025"
click at [244, 133] on span "9" at bounding box center [241, 133] width 13 height 13
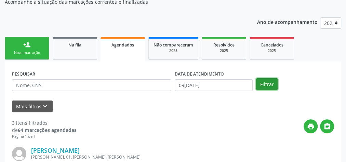
click at [269, 85] on button "Filtrar" at bounding box center [267, 84] width 22 height 12
drag, startPoint x: 269, startPoint y: 85, endPoint x: 272, endPoint y: 87, distance: 3.5
click at [272, 87] on button "Filtrar" at bounding box center [267, 84] width 22 height 12
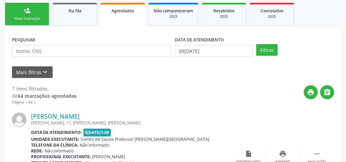
scroll to position [27, 0]
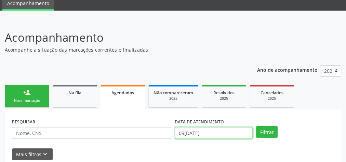
click at [182, 133] on input "09/10/2025" at bounding box center [214, 133] width 78 height 12
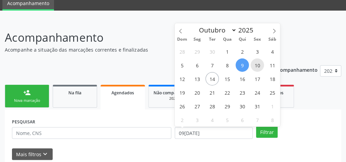
click at [260, 68] on span "10" at bounding box center [256, 64] width 13 height 13
type input "10/10/2025"
click at [260, 68] on span "10" at bounding box center [256, 64] width 13 height 13
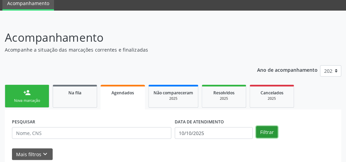
click at [267, 131] on button "Filtrar" at bounding box center [267, 132] width 22 height 12
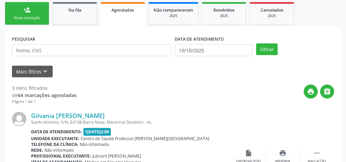
scroll to position [75, 0]
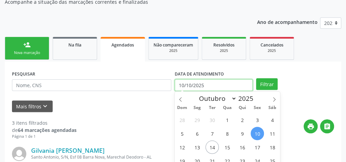
click at [179, 84] on input "10/10/2025" at bounding box center [214, 85] width 78 height 12
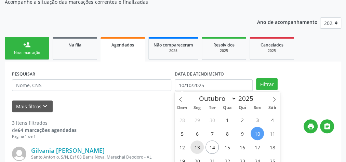
click at [198, 141] on span "13" at bounding box center [196, 146] width 13 height 13
type input "13/10/2025"
click at [198, 141] on span "13" at bounding box center [196, 146] width 13 height 13
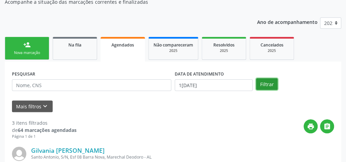
click at [272, 79] on button "Filtrar" at bounding box center [267, 84] width 22 height 12
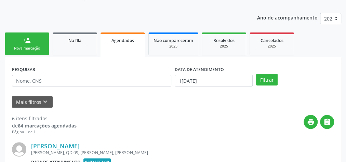
scroll to position [59, 0]
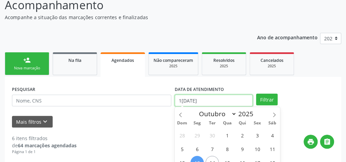
click at [181, 100] on input "13/10/2025" at bounding box center [214, 101] width 78 height 12
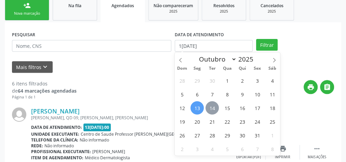
click at [215, 111] on span "14" at bounding box center [211, 107] width 13 height 13
type input "14/10/2025"
click at [215, 111] on span "14" at bounding box center [211, 107] width 13 height 13
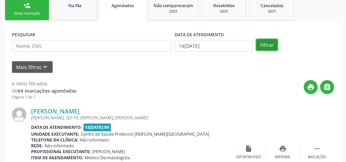
click at [263, 43] on button "Filtrar" at bounding box center [267, 45] width 22 height 12
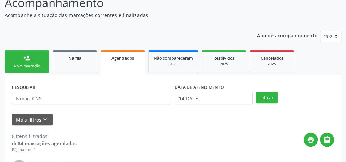
scroll to position [82, 0]
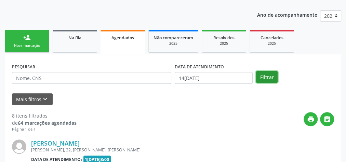
click at [272, 77] on button "Filtrar" at bounding box center [267, 77] width 22 height 12
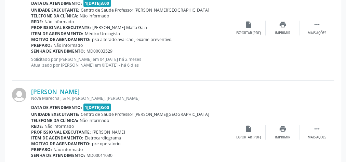
scroll to position [0, 0]
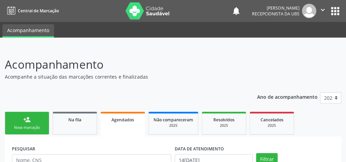
click at [36, 120] on link "person_add Nova marcação" at bounding box center [27, 123] width 44 height 23
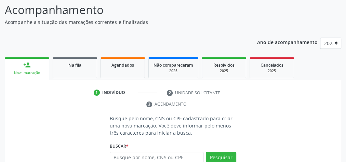
scroll to position [128, 0]
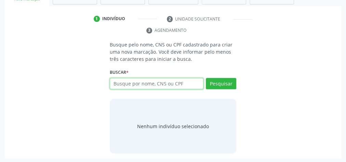
click at [163, 82] on input "text" at bounding box center [157, 84] width 94 height 12
type input "13400616435"
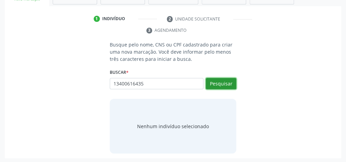
click at [212, 86] on button "Pesquisar" at bounding box center [221, 84] width 30 height 12
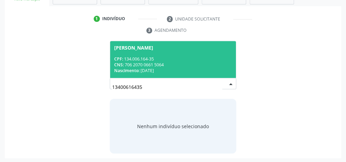
click at [181, 56] on div "CPF: 134.006.164-35" at bounding box center [173, 59] width 118 height 6
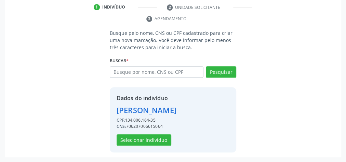
scroll to position [150, 0]
click at [142, 142] on button "Selecionar indivíduo" at bounding box center [144, 140] width 55 height 12
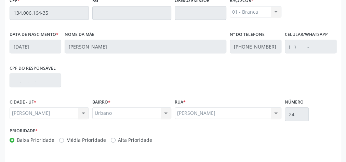
scroll to position [248, 0]
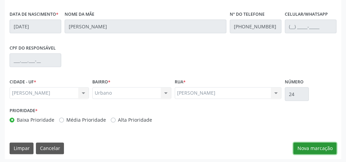
click at [311, 151] on button "Nova marcação" at bounding box center [314, 148] width 43 height 12
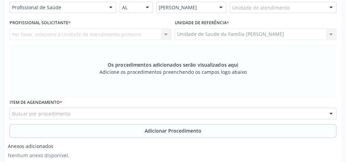
scroll to position [111, 0]
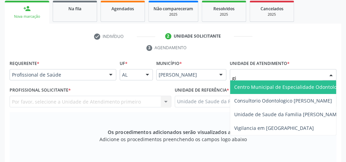
type input "gis"
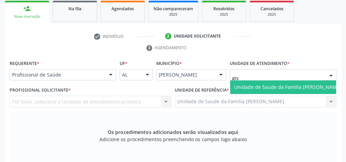
click at [280, 86] on span "Unidade de Saude da Familia [PERSON_NAME]" at bounding box center [287, 87] width 107 height 6
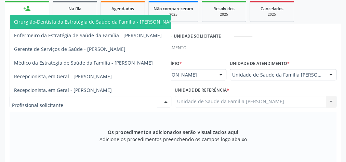
click at [169, 101] on div at bounding box center [166, 102] width 10 height 12
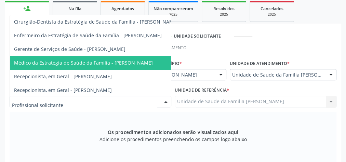
click at [141, 64] on span "Médico da Estratégia de Saúde da Família - Elenice Leite Alves" at bounding box center [83, 62] width 139 height 6
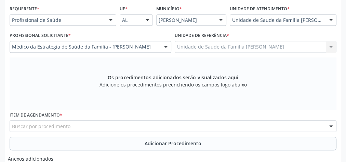
scroll to position [193, 0]
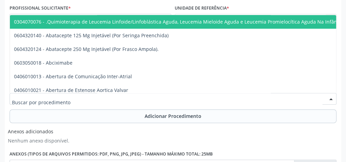
click at [135, 98] on div at bounding box center [173, 99] width 327 height 12
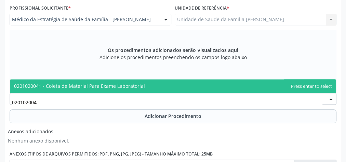
type input "0201020041"
click at [135, 84] on span "0201020041 - Coleta de Material Para Exame Laboratorial" at bounding box center [79, 86] width 131 height 6
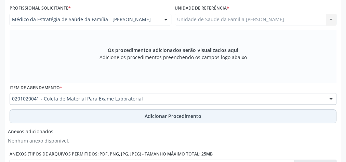
click at [168, 112] on span "Adicionar Procedimento" at bounding box center [173, 115] width 57 height 7
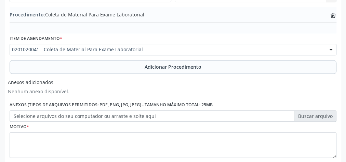
scroll to position [256, 0]
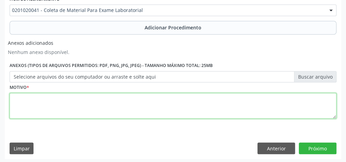
click at [157, 111] on textarea at bounding box center [173, 106] width 327 height 26
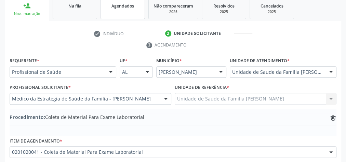
type textarea "avaliacao"
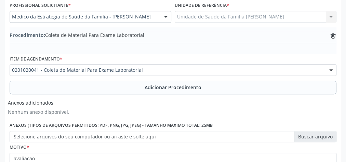
click at [324, 137] on label "Selecione arquivos do seu computador ou arraste e solte aqui" at bounding box center [173, 137] width 327 height 12
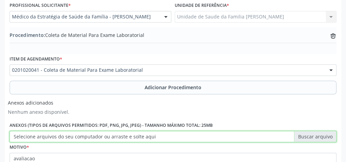
click at [324, 137] on input "Selecione arquivos do seu computador ou arraste e solte aqui" at bounding box center [173, 137] width 327 height 12
type input "C:\fakepath\lbrat.jpeg"
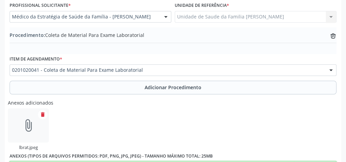
scroll to position [286, 0]
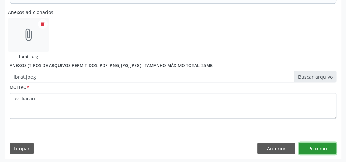
click at [314, 149] on button "Próximo" at bounding box center [318, 148] width 38 height 12
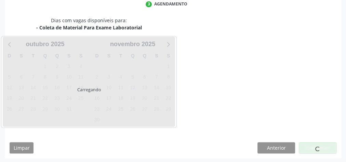
scroll to position [181, 0]
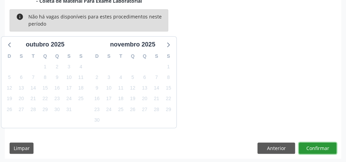
click at [314, 149] on button "Confirmar" at bounding box center [318, 148] width 38 height 12
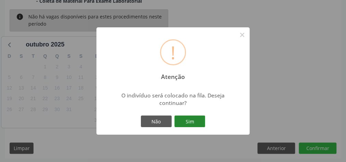
click at [202, 122] on button "Sim" at bounding box center [189, 121] width 31 height 12
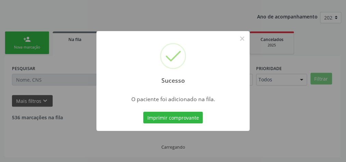
scroll to position [72, 0]
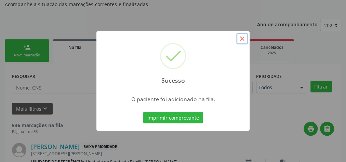
click at [239, 39] on button "×" at bounding box center [242, 39] width 12 height 12
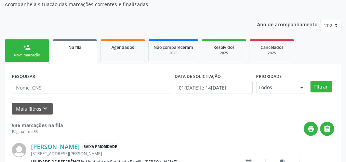
click at [45, 54] on link "person_add Nova marcação" at bounding box center [27, 50] width 44 height 23
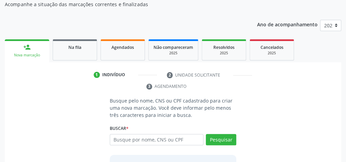
drag, startPoint x: 103, startPoint y: 70, endPoint x: 203, endPoint y: 18, distance: 112.8
click at [203, 18] on div "Ano de acompanhamento 2025 person_add Nova marcação Na fila Agendados Não compa…" at bounding box center [173, 115] width 336 height 200
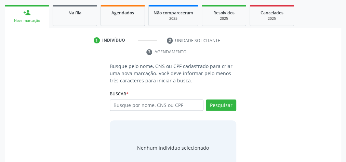
scroll to position [128, 0]
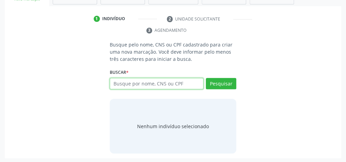
click at [173, 81] on input "text" at bounding box center [157, 84] width 94 height 12
type input "705400488435791"
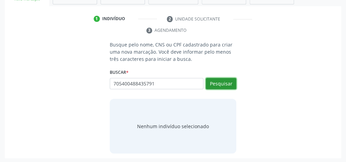
click at [218, 84] on button "Pesquisar" at bounding box center [221, 84] width 30 height 12
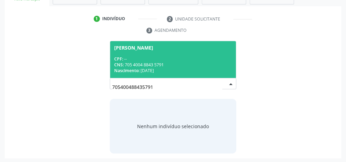
click at [178, 54] on span "Jose Francisco da Silva CPF: -- CNS: 705 4004 8843 5791 Nascimento: 25/07/1958" at bounding box center [173, 59] width 126 height 37
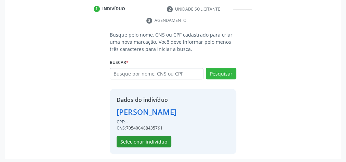
scroll to position [139, 0]
click at [154, 137] on button "Selecionar indivíduo" at bounding box center [144, 142] width 55 height 12
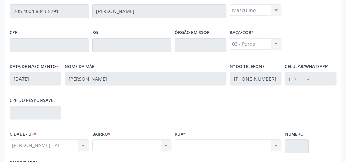
scroll to position [248, 0]
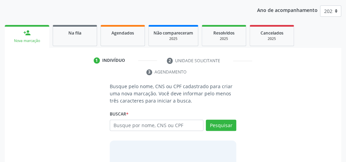
scroll to position [46, 0]
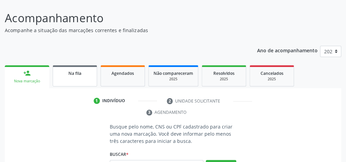
click at [73, 78] on link "Na fila" at bounding box center [75, 75] width 44 height 21
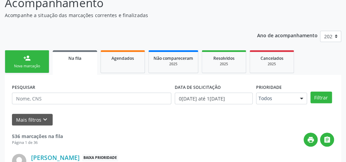
scroll to position [74, 0]
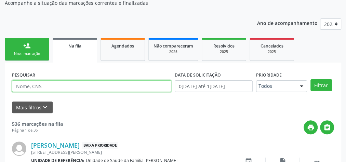
click at [86, 85] on input "text" at bounding box center [91, 86] width 159 height 12
type input "[PERSON_NAME]"
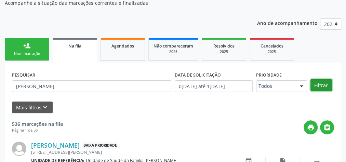
click at [321, 80] on button "Filtrar" at bounding box center [321, 85] width 22 height 12
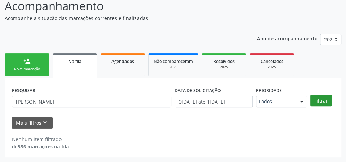
scroll to position [58, 0]
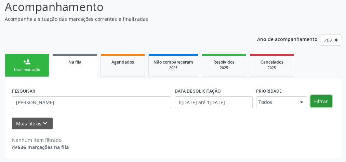
click at [323, 98] on button "Filtrar" at bounding box center [321, 101] width 22 height 12
click at [321, 101] on button "Filtrar" at bounding box center [321, 101] width 22 height 12
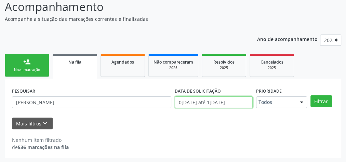
click at [180, 103] on input "0[DATE] até 1[DATE]" at bounding box center [214, 102] width 78 height 12
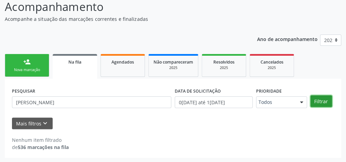
click at [326, 104] on button "Filtrar" at bounding box center [321, 101] width 22 height 12
click at [76, 62] on span "Na fila" at bounding box center [74, 62] width 13 height 6
click at [31, 63] on link "person_add Nova marcação" at bounding box center [27, 65] width 44 height 23
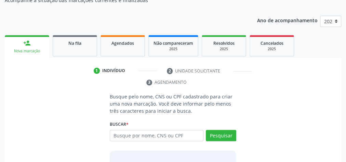
scroll to position [85, 0]
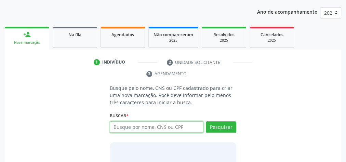
click at [173, 128] on input "text" at bounding box center [157, 127] width 94 height 12
type input "c"
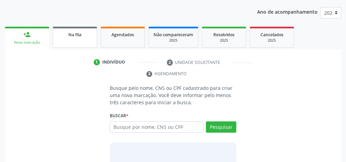
click at [76, 35] on span "Na fila" at bounding box center [74, 35] width 13 height 6
click at [76, 35] on div "Ano de acompanhamento 2025 person_add Nova marcação Na fila Agendados Não compa…" at bounding box center [173, 102] width 336 height 200
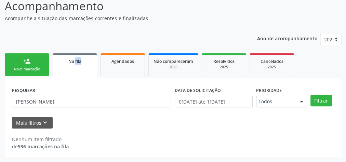
scroll to position [58, 0]
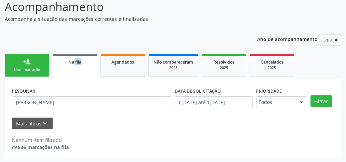
click at [83, 42] on div "Ano de acompanhamento 2025 person_add Nova marcação Na fila Agendados Não compa…" at bounding box center [173, 94] width 336 height 128
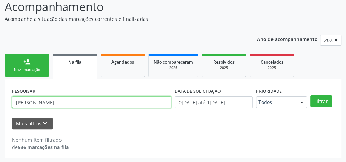
click at [94, 104] on input "[PERSON_NAME]" at bounding box center [91, 102] width 159 height 12
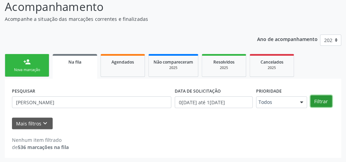
click at [317, 103] on button "Filtrar" at bounding box center [321, 101] width 22 height 12
click at [317, 101] on button "Filtrar" at bounding box center [321, 101] width 22 height 12
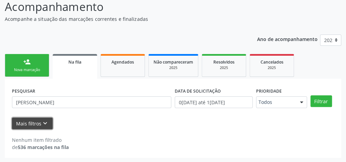
click at [28, 122] on button "Mais filtros keyboard_arrow_down" at bounding box center [32, 124] width 41 height 12
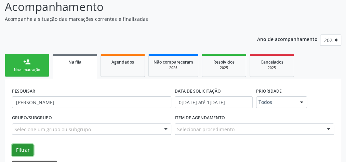
click at [26, 147] on button "Filtrar" at bounding box center [23, 150] width 22 height 12
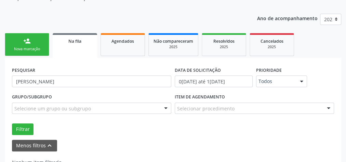
scroll to position [100, 0]
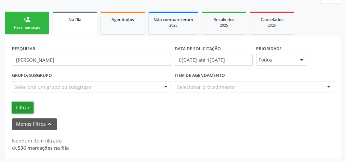
click at [20, 106] on button "Filtrar" at bounding box center [23, 108] width 22 height 12
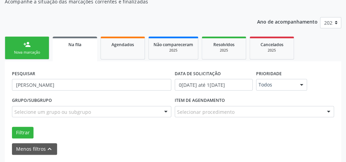
scroll to position [80, 0]
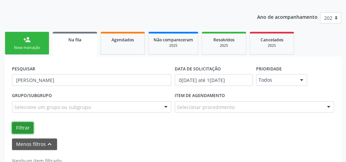
click at [25, 130] on button "Filtrar" at bounding box center [23, 128] width 22 height 12
click at [24, 128] on button "Filtrar" at bounding box center [23, 128] width 22 height 12
click at [22, 40] on link "person_add Nova marcação" at bounding box center [27, 43] width 44 height 23
click at [22, 41] on link "person_add Nova marcação" at bounding box center [27, 43] width 44 height 23
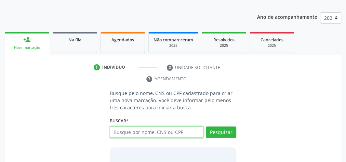
click at [176, 134] on input "text" at bounding box center [157, 132] width 94 height 12
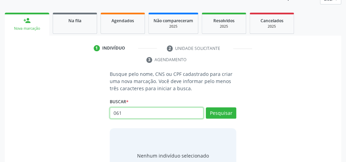
scroll to position [107, 0]
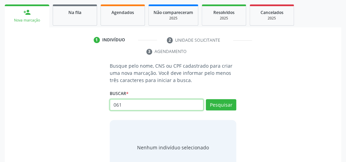
drag, startPoint x: 150, startPoint y: 107, endPoint x: 153, endPoint y: 93, distance: 14.7
click at [151, 103] on input "061" at bounding box center [157, 105] width 94 height 12
type input "06104378447"
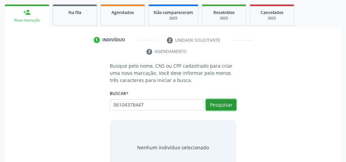
click at [227, 107] on button "Pesquisar" at bounding box center [221, 105] width 30 height 12
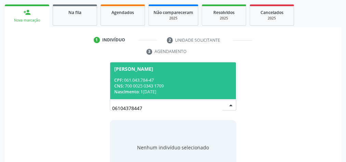
click at [173, 76] on span "Adriana Feitosa da Silva Oliveira CPF: 061.043.784-47 CNS: 700 0025 0343 1709 N…" at bounding box center [173, 80] width 126 height 37
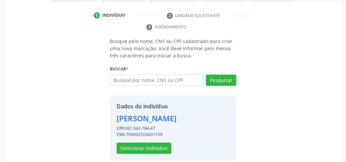
scroll to position [150, 0]
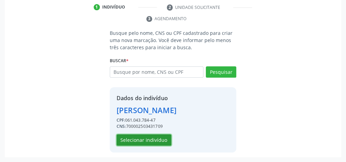
click at [157, 138] on button "Selecionar indivíduo" at bounding box center [144, 140] width 55 height 12
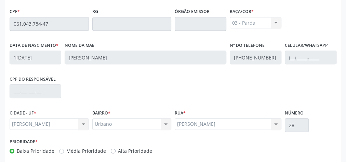
scroll to position [248, 0]
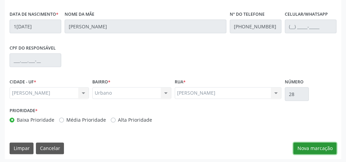
click at [318, 145] on button "Nova marcação" at bounding box center [314, 148] width 43 height 12
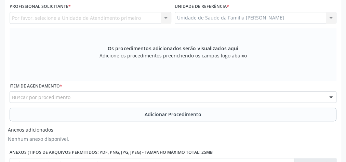
scroll to position [111, 0]
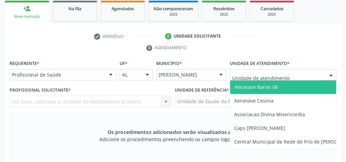
drag, startPoint x: 295, startPoint y: 74, endPoint x: 299, endPoint y: 73, distance: 4.8
click at [295, 74] on div at bounding box center [283, 75] width 107 height 12
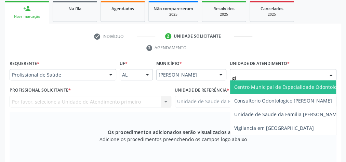
type input "gis"
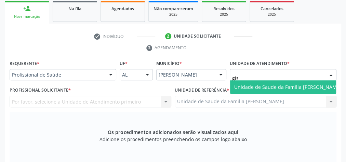
click at [292, 82] on span "Unidade de Saude da Familia [PERSON_NAME]" at bounding box center [287, 87] width 115 height 14
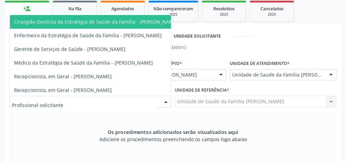
click at [166, 99] on div at bounding box center [166, 102] width 10 height 12
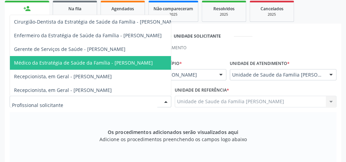
click at [134, 65] on span "Médico da Estratégia de Saúde da Família - Elenice Leite Alves" at bounding box center [96, 63] width 172 height 14
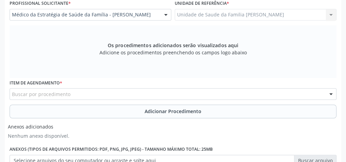
scroll to position [220, 0]
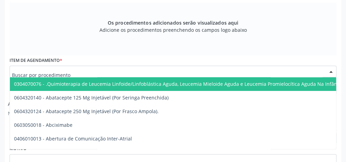
click at [142, 69] on div at bounding box center [173, 72] width 327 height 12
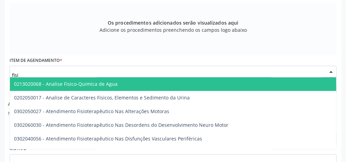
type input "fisio"
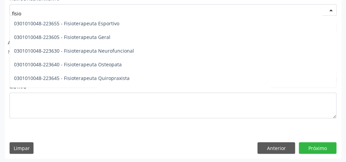
scroll to position [547, 0]
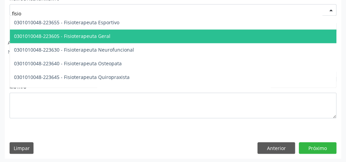
click at [75, 37] on span "0301010048-223605 - Fisioterapeuta Geral" at bounding box center [62, 36] width 96 height 6
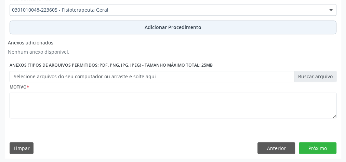
click at [188, 30] on span "Adicionar Procedimento" at bounding box center [173, 27] width 57 height 7
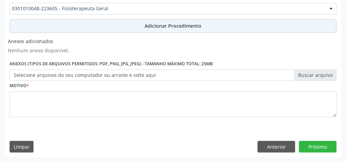
scroll to position [256, 0]
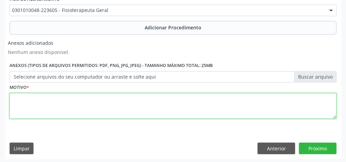
click at [149, 109] on textarea at bounding box center [173, 106] width 327 height 26
type textarea "epciondilite lateral e medial em cotovelo esquerdo."
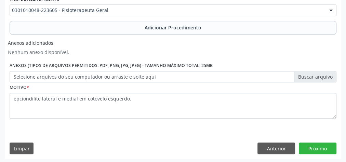
click at [323, 77] on label "Selecione arquivos do seu computador ou arraste e solte aqui" at bounding box center [173, 77] width 327 height 12
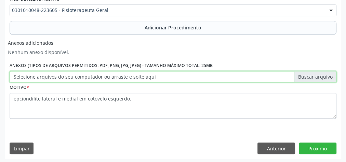
click at [323, 77] on input "Selecione arquivos do seu computador ou arraste e solte aqui" at bounding box center [173, 77] width 327 height 12
type input "C:\fakepath\fisiot.jpeg"
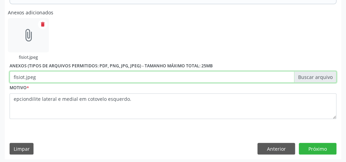
scroll to position [286, 0]
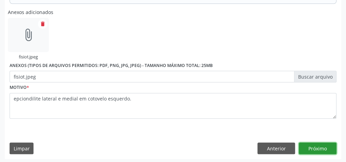
click at [320, 148] on button "Próximo" at bounding box center [318, 148] width 38 height 12
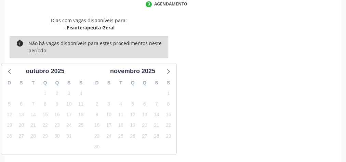
scroll to position [181, 0]
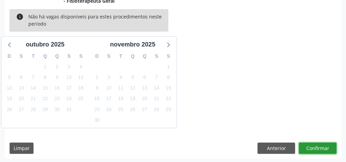
click at [313, 149] on button "Confirmar" at bounding box center [318, 148] width 38 height 12
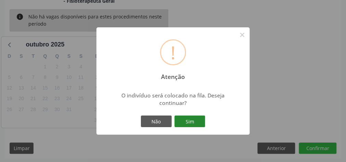
click at [185, 125] on button "Sim" at bounding box center [189, 121] width 31 height 12
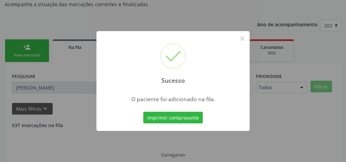
scroll to position [58, 0]
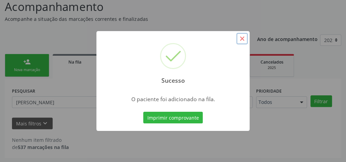
click at [242, 40] on button "×" at bounding box center [242, 39] width 12 height 12
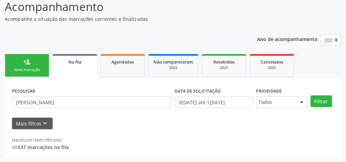
click at [28, 68] on div "Nova marcação" at bounding box center [27, 69] width 34 height 5
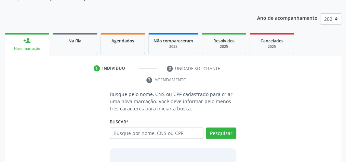
scroll to position [112, 0]
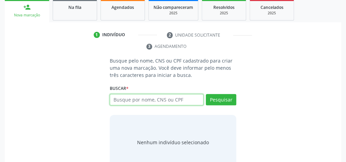
click at [153, 97] on input "text" at bounding box center [157, 100] width 94 height 12
type input "06104378447"
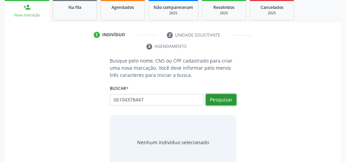
click at [217, 98] on button "Pesquisar" at bounding box center [221, 100] width 30 height 12
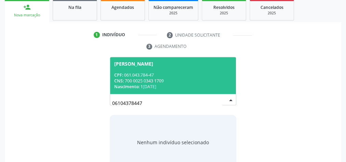
click at [190, 85] on div "Nascimento: 19/03/1982" at bounding box center [173, 87] width 118 height 6
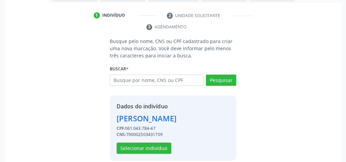
scroll to position [150, 0]
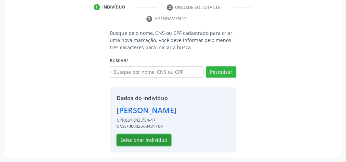
click at [156, 142] on button "Selecionar indivíduo" at bounding box center [144, 140] width 55 height 12
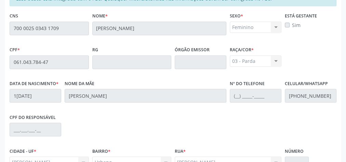
scroll to position [248, 0]
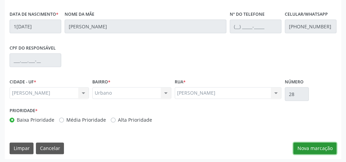
click at [312, 142] on button "Nova marcação" at bounding box center [314, 148] width 43 height 12
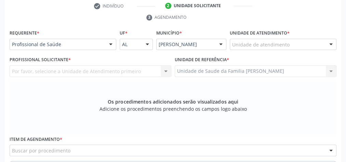
scroll to position [138, 0]
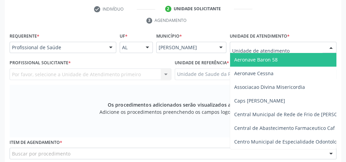
click at [295, 43] on div at bounding box center [283, 48] width 107 height 12
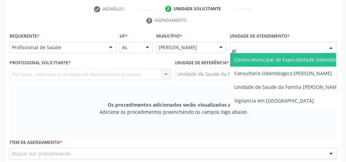
type input "gis"
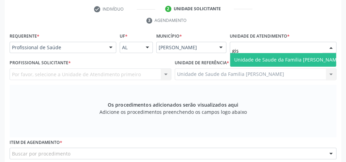
click at [276, 63] on span "Unidade de Saude da Familia [PERSON_NAME]" at bounding box center [287, 60] width 115 height 14
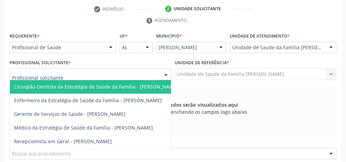
click at [166, 76] on div at bounding box center [166, 75] width 10 height 12
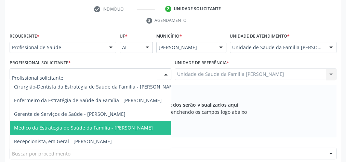
click at [157, 128] on span "Médico da Estratégia de Saúde da Família - Elenice Leite Alves" at bounding box center [96, 128] width 172 height 14
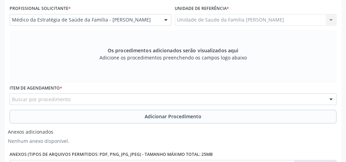
scroll to position [193, 0]
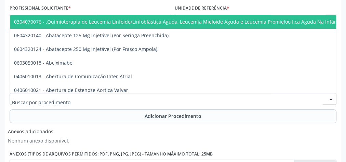
click at [175, 99] on div at bounding box center [173, 99] width 327 height 12
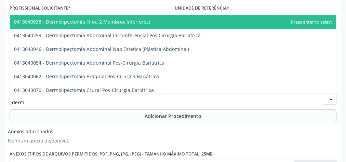
type input "derma"
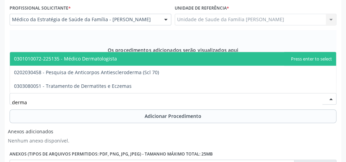
click at [110, 59] on span "0301010072-225135 - Médico Dermatologista" at bounding box center [65, 58] width 103 height 6
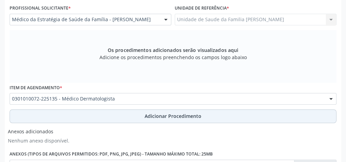
click at [178, 117] on span "Adicionar Procedimento" at bounding box center [173, 115] width 57 height 7
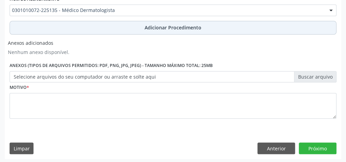
scroll to position [256, 0]
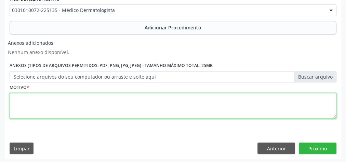
click at [179, 106] on textarea at bounding box center [173, 106] width 327 height 26
type textarea "sinal de cor escura, com bordas elevadas em panturrilha direita."
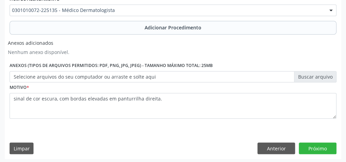
click at [321, 71] on label "Selecione arquivos do seu computador ou arraste e solte aqui" at bounding box center [173, 77] width 327 height 12
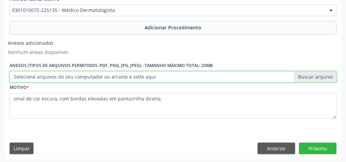
click at [321, 71] on input "Selecione arquivos do seu computador ou arraste e solte aqui" at bounding box center [173, 77] width 327 height 12
type input "C:\fakepath\dermat.jpeg"
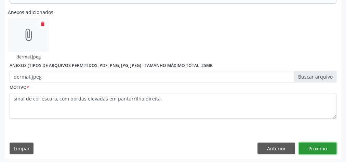
click at [320, 145] on button "Próximo" at bounding box center [318, 148] width 38 height 12
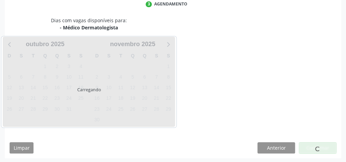
scroll to position [181, 0]
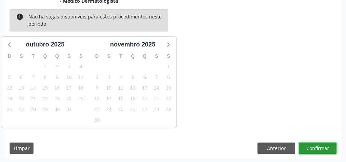
click at [321, 145] on button "Confirmar" at bounding box center [318, 148] width 38 height 12
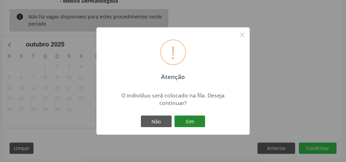
click at [194, 124] on button "Sim" at bounding box center [189, 121] width 31 height 12
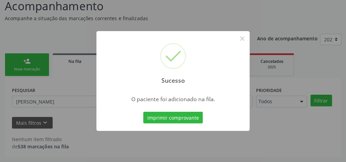
scroll to position [58, 0]
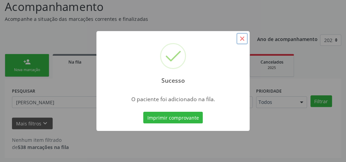
click at [244, 39] on button "×" at bounding box center [242, 39] width 12 height 12
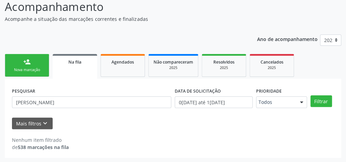
click at [36, 69] on div "Nova marcação" at bounding box center [27, 69] width 34 height 5
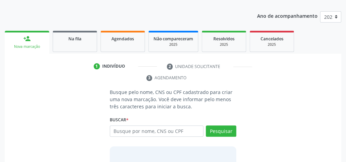
scroll to position [112, 0]
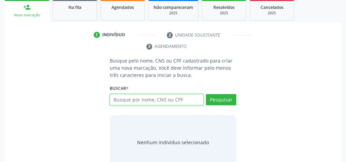
click at [178, 99] on input "text" at bounding box center [157, 100] width 94 height 12
type input "061104378447"
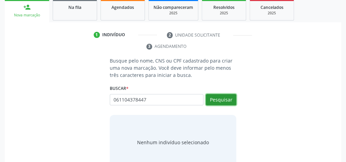
click at [215, 96] on button "Pesquisar" at bounding box center [221, 100] width 30 height 12
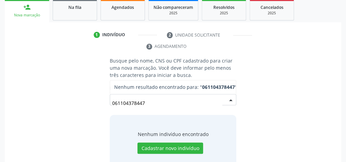
click at [178, 106] on input "061104378447" at bounding box center [167, 103] width 110 height 14
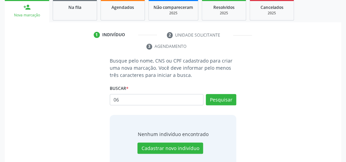
type input "0"
type input "06104378447"
click at [221, 96] on button "Pesquisar" at bounding box center [221, 100] width 30 height 12
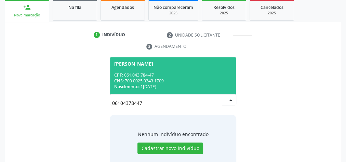
click at [195, 79] on div "CNS: 700 0025 0343 1709" at bounding box center [173, 81] width 118 height 6
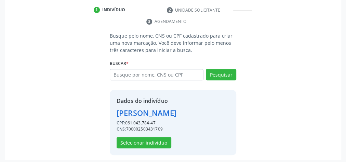
scroll to position [150, 0]
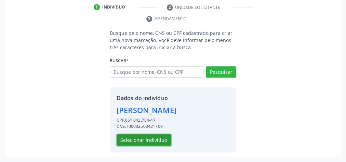
click at [162, 140] on button "Selecionar indivíduo" at bounding box center [144, 140] width 55 height 12
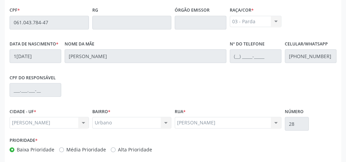
scroll to position [248, 0]
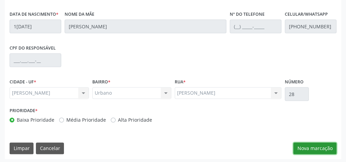
click at [313, 148] on button "Nova marcação" at bounding box center [314, 148] width 43 height 12
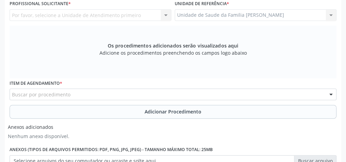
scroll to position [111, 0]
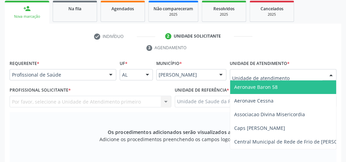
click at [325, 72] on div "Aeronave Baron 58 Aeronave Cessna Associacao Divina Misericordia Caps Maria Cel…" at bounding box center [283, 75] width 107 height 12
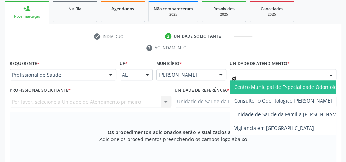
type input "gis"
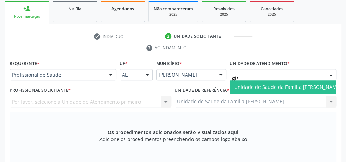
click at [294, 86] on span "Unidade de Saude da Familia [PERSON_NAME]" at bounding box center [287, 87] width 107 height 6
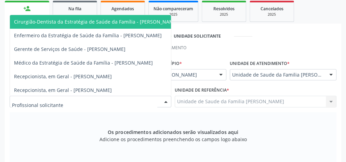
click at [168, 100] on div at bounding box center [166, 102] width 10 height 12
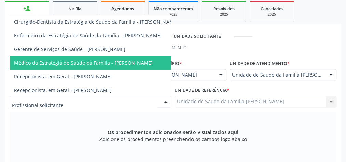
click at [157, 60] on span "Médico da Estratégia de Saúde da Família - Elenice Leite Alves" at bounding box center [96, 63] width 172 height 14
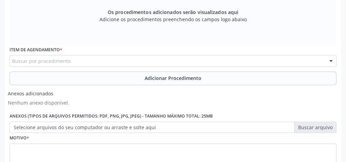
scroll to position [248, 0]
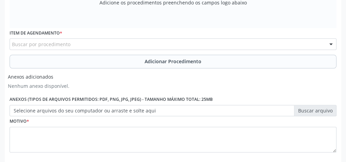
click at [177, 45] on div "Buscar por procedimento" at bounding box center [173, 44] width 327 height 12
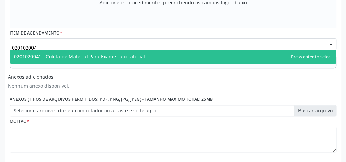
type input "0201020041"
click at [130, 53] on span "0201020041 - Coleta de Material Para Exame Laboratorial" at bounding box center [79, 56] width 131 height 6
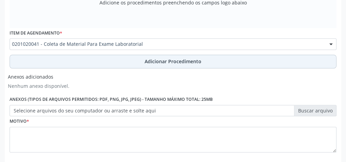
click at [167, 59] on span "Adicionar Procedimento" at bounding box center [173, 61] width 57 height 7
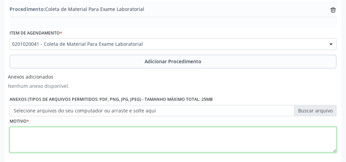
click at [143, 135] on textarea at bounding box center [173, 140] width 327 height 26
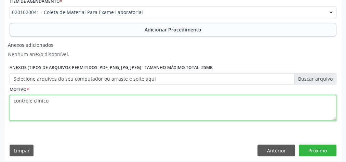
scroll to position [256, 0]
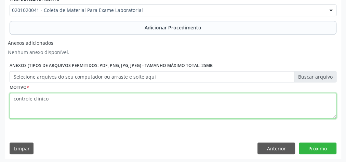
type textarea "controle clinico"
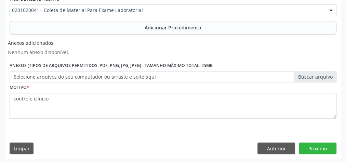
click at [319, 73] on label "Selecione arquivos do seu computador ou arraste e solte aqui" at bounding box center [173, 77] width 327 height 12
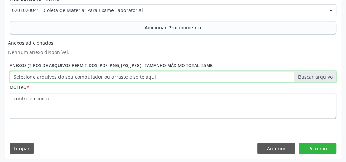
click at [319, 73] on input "Selecione arquivos do seu computador ou arraste e solte aqui" at bounding box center [173, 77] width 327 height 12
type input "C:\fakepath\labt.jpeg"
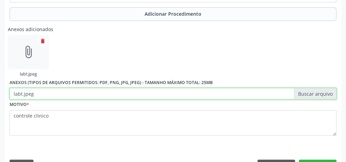
scroll to position [286, 0]
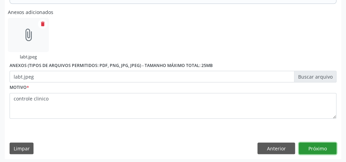
click at [324, 149] on button "Próximo" at bounding box center [318, 148] width 38 height 12
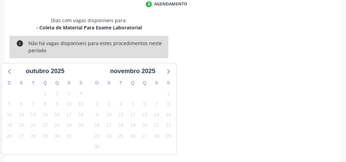
scroll to position [181, 0]
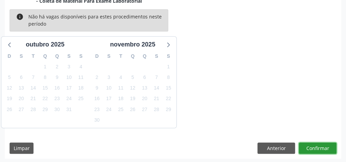
click at [324, 149] on button "Confirmar" at bounding box center [318, 148] width 38 height 12
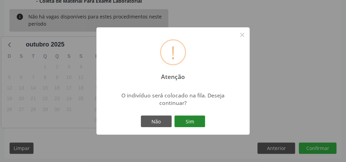
click at [197, 124] on button "Sim" at bounding box center [189, 121] width 31 height 12
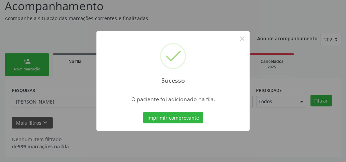
scroll to position [58, 0]
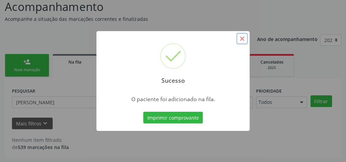
click at [243, 39] on button "×" at bounding box center [242, 39] width 12 height 12
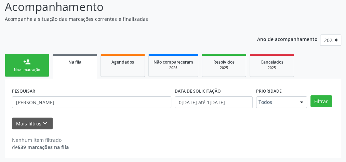
click at [31, 68] on div "Nova marcação" at bounding box center [27, 69] width 34 height 5
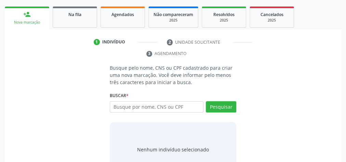
scroll to position [128, 0]
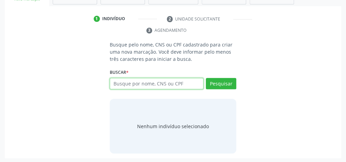
click at [144, 83] on input "text" at bounding box center [157, 84] width 94 height 12
type input "9"
type input "04893033409"
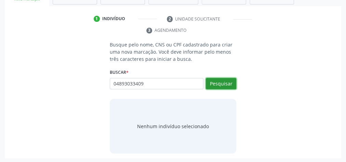
click at [231, 82] on button "Pesquisar" at bounding box center [221, 84] width 30 height 12
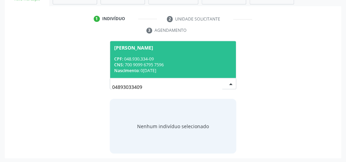
click at [185, 63] on div "CNS: 700 9099 6795 7596" at bounding box center [173, 65] width 118 height 6
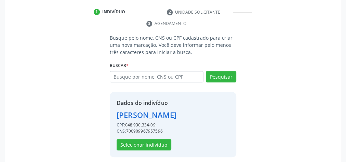
scroll to position [139, 0]
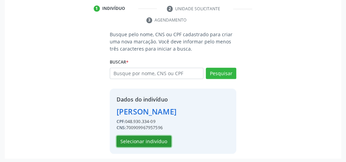
click at [154, 138] on button "Selecionar indivíduo" at bounding box center [144, 142] width 55 height 12
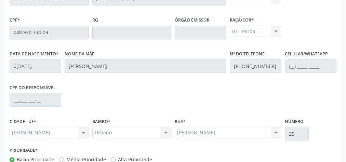
scroll to position [248, 0]
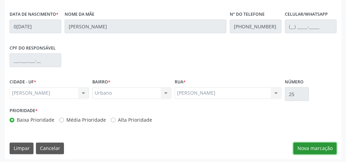
click at [325, 142] on button "Nova marcação" at bounding box center [314, 148] width 43 height 12
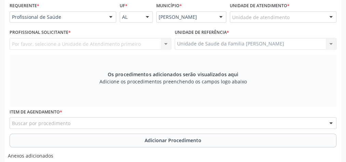
scroll to position [111, 0]
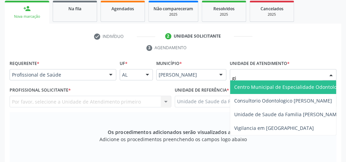
type input "gis"
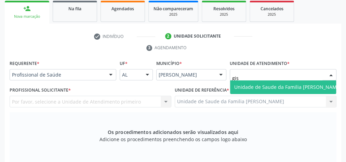
click at [267, 85] on span "Unidade de Saude da Familia [PERSON_NAME]" at bounding box center [287, 87] width 107 height 6
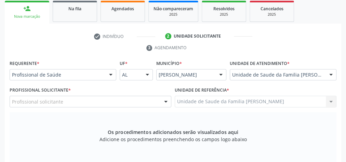
click at [166, 101] on div at bounding box center [166, 102] width 10 height 12
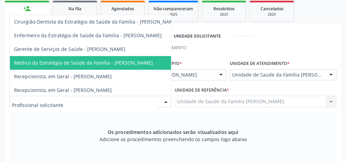
click at [122, 65] on span "Médico da Estratégia de Saúde da Família - Elenice Leite Alves" at bounding box center [96, 63] width 172 height 14
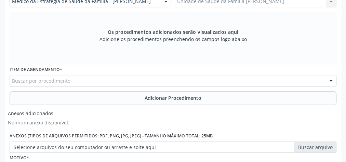
scroll to position [220, 0]
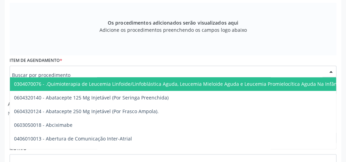
click at [156, 73] on div at bounding box center [173, 72] width 327 height 12
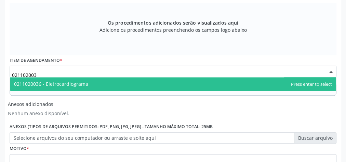
type input "0211020036"
click at [77, 83] on span "0211020036 - Eletrocardiograma" at bounding box center [51, 84] width 74 height 6
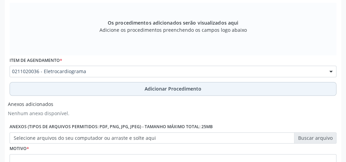
click at [151, 92] on button "Adicionar Procedimento" at bounding box center [173, 89] width 327 height 14
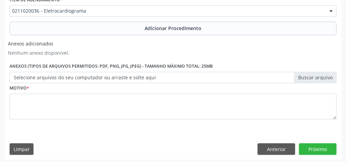
scroll to position [256, 0]
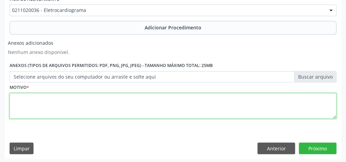
click at [132, 111] on textarea at bounding box center [173, 106] width 327 height 26
type textarea "avaliacao cardiaca"
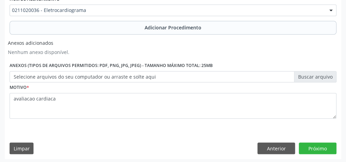
click at [312, 69] on div "Anexos (Tipos de arquivos permitidos: PDF, PNG, JPG, JPEG) - Tamanho máximo tot…" at bounding box center [173, 71] width 330 height 22
click at [312, 78] on label "Selecione arquivos do seu computador ou arraste e solte aqui" at bounding box center [173, 77] width 327 height 12
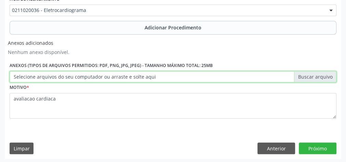
click at [312, 78] on input "Selecione arquivos do seu computador ou arraste e solte aqui" at bounding box center [173, 77] width 327 height 12
type input "C:\fakepath\eletro.jpeg"
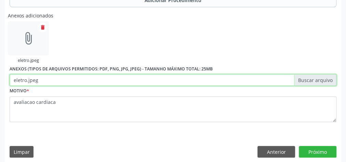
scroll to position [286, 0]
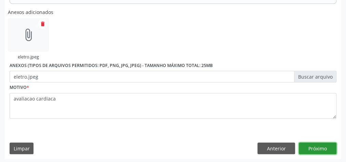
click at [319, 142] on button "Próximo" at bounding box center [318, 148] width 38 height 12
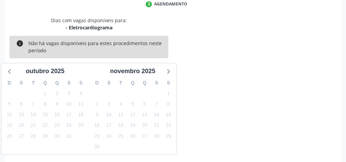
scroll to position [181, 0]
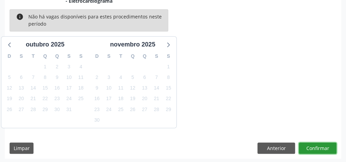
click at [319, 143] on button "Confirmar" at bounding box center [318, 148] width 38 height 12
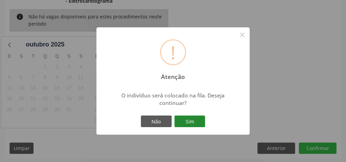
click at [191, 116] on button "Sim" at bounding box center [189, 121] width 31 height 12
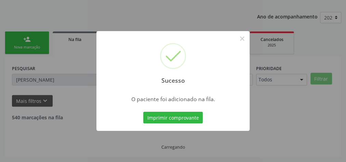
scroll to position [58, 0]
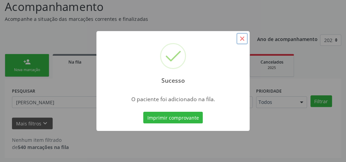
click at [241, 40] on button "×" at bounding box center [242, 39] width 12 height 12
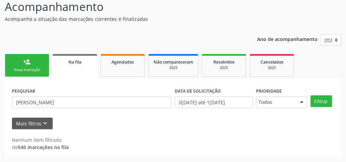
click at [47, 66] on link "person_add Nova marcação" at bounding box center [27, 65] width 44 height 23
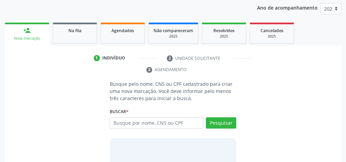
scroll to position [112, 0]
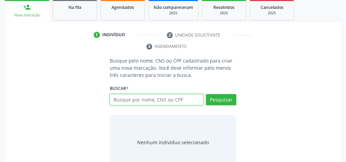
click at [172, 98] on input "text" at bounding box center [157, 100] width 94 height 12
type input "04893033409"
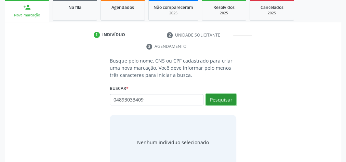
click at [222, 101] on button "Pesquisar" at bounding box center [221, 100] width 30 height 12
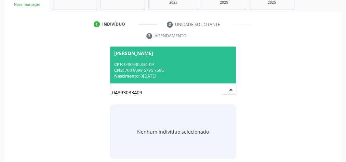
scroll to position [128, 0]
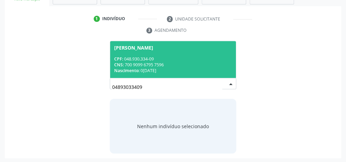
click at [170, 64] on div "CNS: 700 9099 6795 7596" at bounding box center [173, 65] width 118 height 6
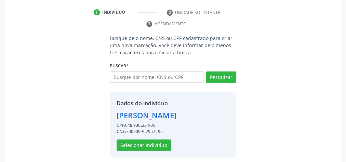
scroll to position [139, 0]
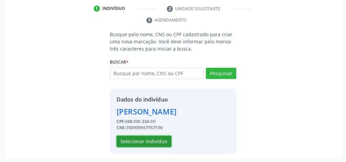
click at [151, 136] on button "Selecionar indivíduo" at bounding box center [144, 142] width 55 height 12
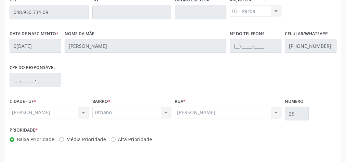
scroll to position [248, 0]
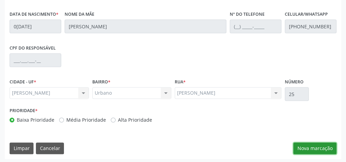
click at [297, 147] on button "Nova marcação" at bounding box center [314, 148] width 43 height 12
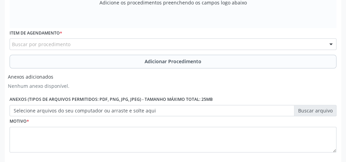
scroll to position [111, 0]
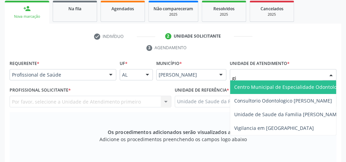
type input "gis"
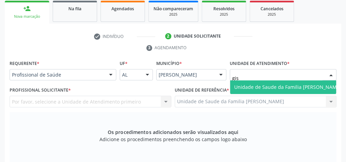
click at [277, 85] on span "Unidade de Saude da Familia [PERSON_NAME]" at bounding box center [287, 87] width 107 height 6
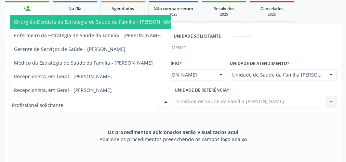
click at [167, 100] on div at bounding box center [166, 102] width 10 height 12
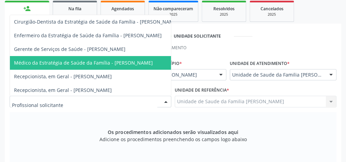
click at [154, 65] on span "Médico da Estratégia de Saúde da Família - Elenice Leite Alves" at bounding box center [96, 63] width 172 height 14
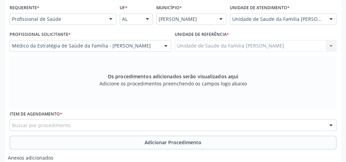
scroll to position [220, 0]
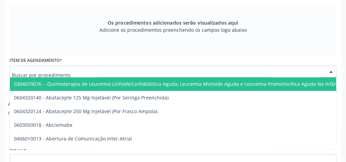
click at [176, 71] on div at bounding box center [173, 72] width 327 height 12
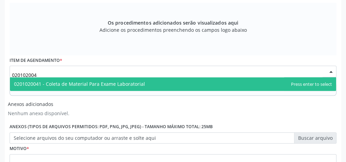
type input "0201020041"
click at [164, 77] on span "0201020041 - Coleta de Material Para Exame Laboratorial" at bounding box center [173, 84] width 326 height 14
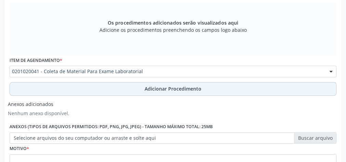
click at [166, 86] on span "Adicionar Procedimento" at bounding box center [173, 88] width 57 height 7
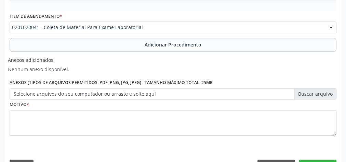
scroll to position [256, 0]
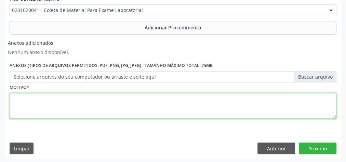
click at [171, 102] on textarea at bounding box center [173, 106] width 327 height 26
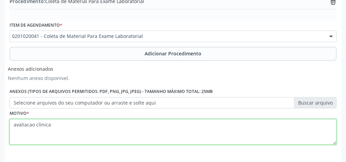
scroll to position [201, 0]
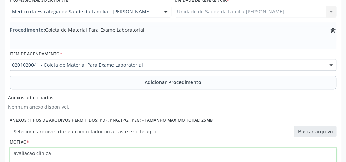
type textarea "avaliacao clinica"
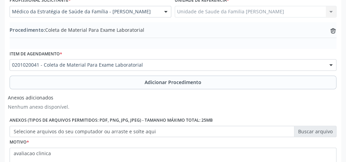
click at [309, 130] on label "Selecione arquivos do seu computador ou arraste e solte aqui" at bounding box center [173, 132] width 327 height 12
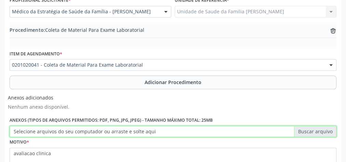
click at [309, 130] on input "Selecione arquivos do seu computador ou arraste e solte aqui" at bounding box center [173, 132] width 327 height 12
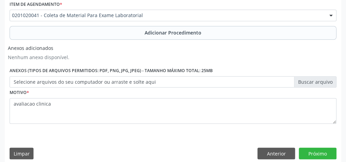
scroll to position [256, 0]
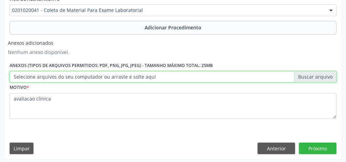
type input "C:\fakepath\labrat.jpeg"
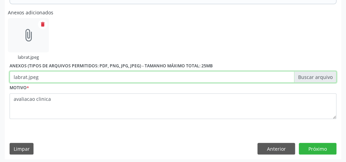
scroll to position [286, 0]
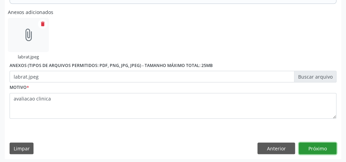
click at [315, 144] on button "Próximo" at bounding box center [318, 148] width 38 height 12
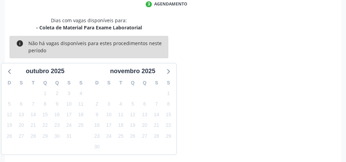
scroll to position [181, 0]
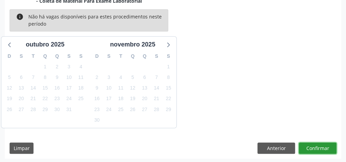
click at [315, 144] on button "Confirmar" at bounding box center [318, 148] width 38 height 12
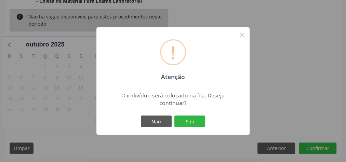
click at [182, 127] on div "Não Sim" at bounding box center [173, 121] width 68 height 14
click at [189, 123] on button "Sim" at bounding box center [189, 121] width 31 height 12
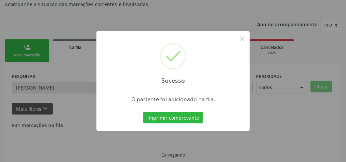
scroll to position [58, 0]
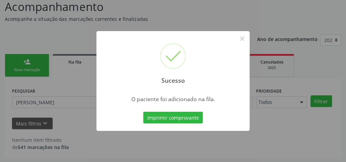
click at [189, 123] on div "Imprimir comprovante Cancel" at bounding box center [173, 117] width 63 height 14
drag, startPoint x: 189, startPoint y: 123, endPoint x: 329, endPoint y: 69, distance: 149.6
click at [329, 69] on div "Sucesso × O paciente foi adicionado na fila. Imprimir comprovante Cancel" at bounding box center [173, 81] width 346 height 162
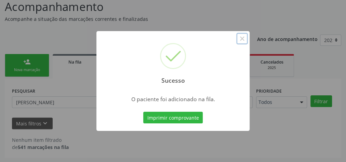
click at [242, 41] on button "×" at bounding box center [242, 39] width 12 height 12
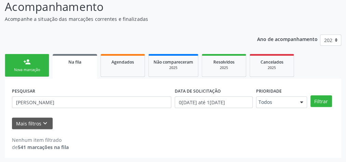
click at [31, 69] on div "Nova marcação" at bounding box center [27, 69] width 34 height 5
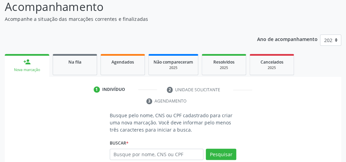
scroll to position [128, 0]
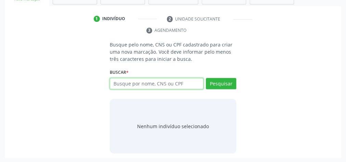
click at [178, 81] on input "text" at bounding box center [157, 84] width 94 height 12
type input "162483858750002"
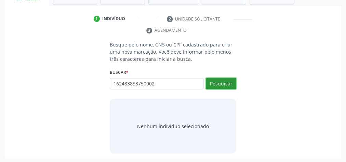
click at [227, 84] on button "Pesquisar" at bounding box center [221, 84] width 30 height 12
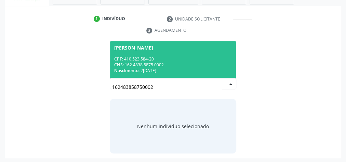
click at [178, 68] on div "Nascimento: 25/07/1958" at bounding box center [173, 71] width 118 height 6
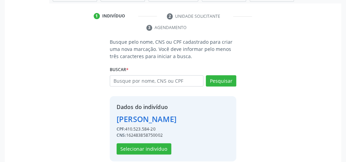
scroll to position [139, 0]
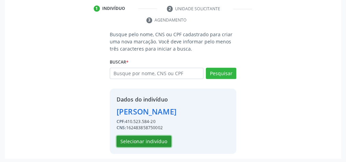
click at [146, 136] on button "Selecionar indivíduo" at bounding box center [144, 142] width 55 height 12
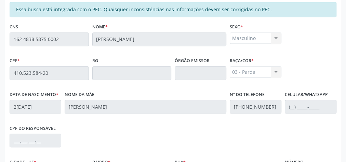
scroll to position [248, 0]
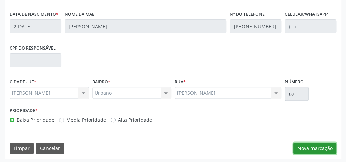
click at [311, 146] on button "Nova marcação" at bounding box center [314, 148] width 43 height 12
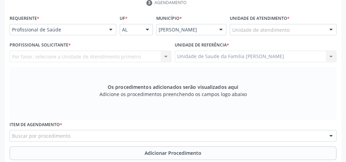
scroll to position [138, 0]
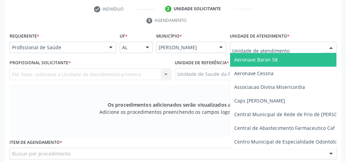
click at [331, 43] on div at bounding box center [331, 48] width 10 height 12
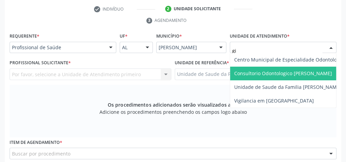
type input "gis"
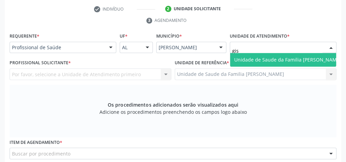
click at [297, 57] on span "Unidade de Saude da Familia [PERSON_NAME]" at bounding box center [287, 59] width 107 height 6
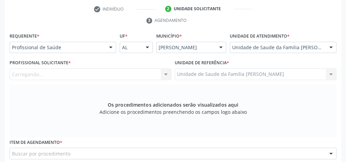
click at [167, 74] on div "Carregando... Nenhum resultado encontrado para: " " Não há nenhuma opção para s…" at bounding box center [91, 74] width 162 height 12
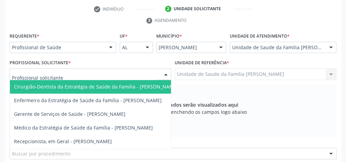
click at [167, 74] on div at bounding box center [166, 75] width 10 height 12
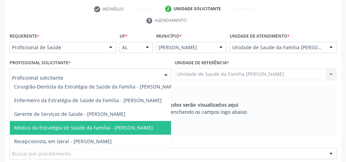
click at [148, 125] on span "Médico da Estratégia de Saúde da Família - Elenice Leite Alves" at bounding box center [83, 127] width 139 height 6
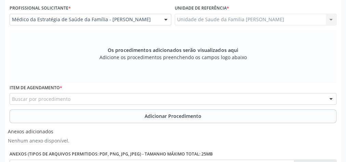
scroll to position [193, 0]
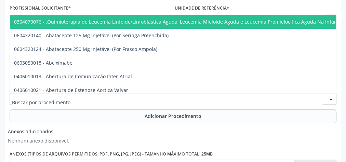
click at [96, 96] on div at bounding box center [173, 99] width 327 height 12
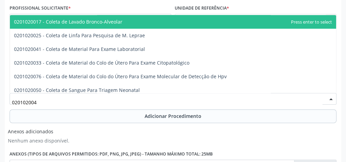
type input "0201020041"
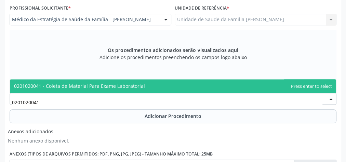
click at [104, 83] on span "0201020041 - Coleta de Material Para Exame Laboratorial" at bounding box center [79, 86] width 131 height 6
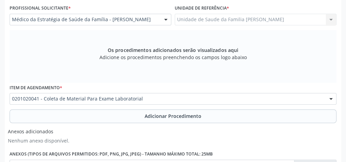
click at [159, 112] on span "Adicionar Procedimento" at bounding box center [173, 115] width 57 height 7
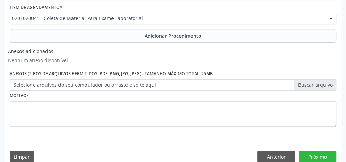
scroll to position [248, 0]
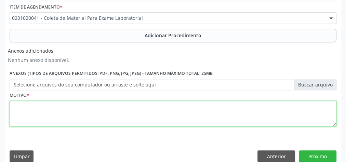
click at [137, 119] on textarea at bounding box center [173, 114] width 327 height 26
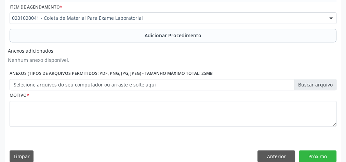
click at [320, 84] on label "Selecione arquivos do seu computador ou arraste e solte aqui" at bounding box center [173, 85] width 327 height 12
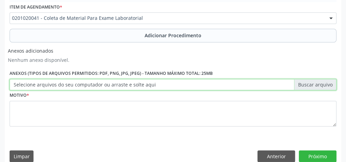
click at [320, 84] on input "Selecione arquivos do seu computador ou arraste e solte aqui" at bounding box center [173, 85] width 327 height 12
type input "C:\fakepath\lbt.jpeg"
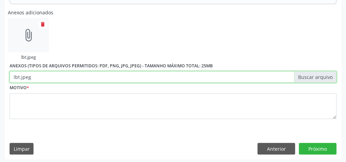
scroll to position [286, 0]
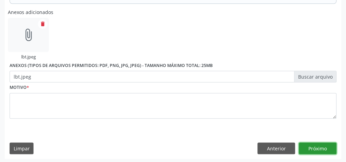
click at [320, 145] on button "Próximo" at bounding box center [318, 148] width 38 height 12
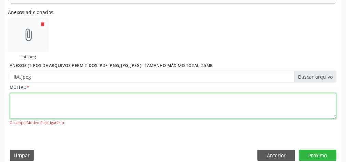
click at [225, 100] on textarea at bounding box center [173, 106] width 327 height 26
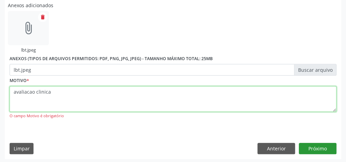
type textarea "avaliacao clinica"
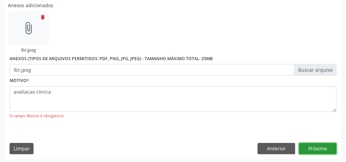
click at [323, 146] on button "Próximo" at bounding box center [318, 149] width 38 height 12
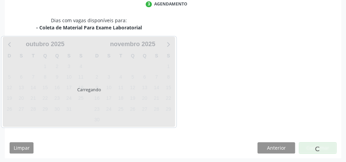
scroll to position [181, 0]
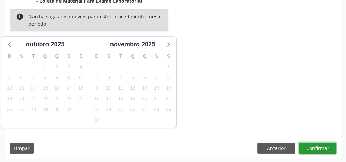
click at [323, 146] on button "Confirmar" at bounding box center [318, 148] width 38 height 12
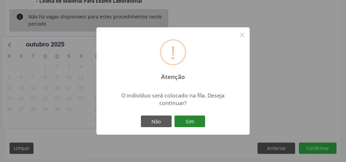
click at [203, 123] on button "Sim" at bounding box center [189, 121] width 31 height 12
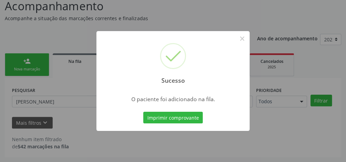
scroll to position [58, 0]
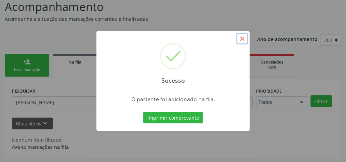
click at [241, 43] on button "×" at bounding box center [242, 39] width 12 height 12
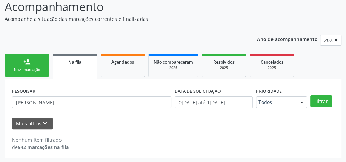
click at [39, 70] on div "Nova marcação" at bounding box center [27, 69] width 34 height 5
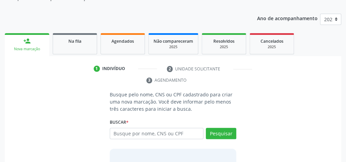
scroll to position [112, 0]
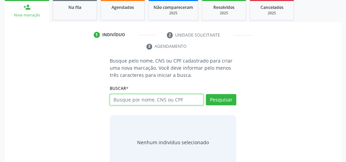
click at [188, 95] on input "text" at bounding box center [157, 100] width 94 height 12
type input "162483858750002"
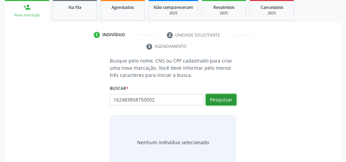
click at [229, 100] on button "Pesquisar" at bounding box center [221, 100] width 30 height 12
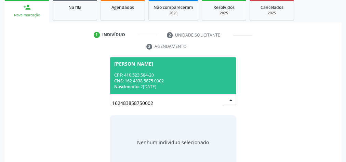
click at [180, 78] on div "CNS: 162 4838 5875 0002" at bounding box center [173, 81] width 118 height 6
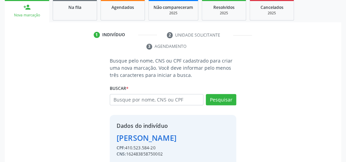
scroll to position [139, 0]
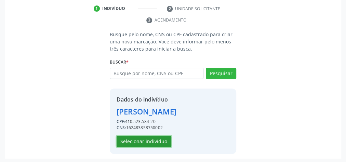
click at [152, 136] on button "Selecionar indivíduo" at bounding box center [144, 142] width 55 height 12
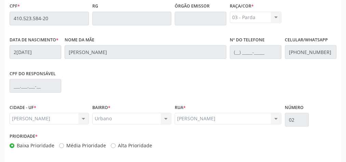
scroll to position [248, 0]
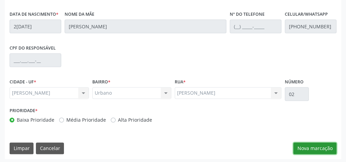
click at [323, 146] on button "Nova marcação" at bounding box center [314, 148] width 43 height 12
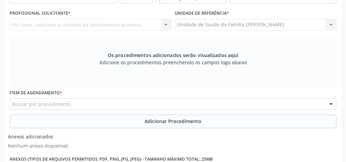
scroll to position [138, 0]
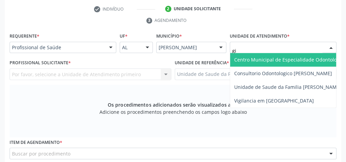
type input "gis"
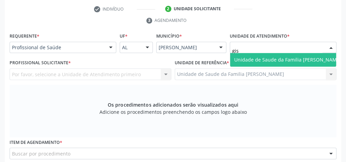
click at [293, 58] on span "Unidade de Saude da Familia [PERSON_NAME]" at bounding box center [287, 59] width 107 height 6
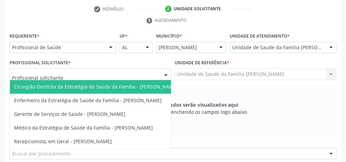
click at [166, 72] on div at bounding box center [166, 75] width 10 height 12
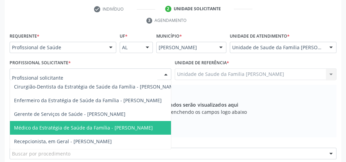
click at [125, 124] on span "Médico da Estratégia de Saúde da Família - Elenice Leite Alves" at bounding box center [83, 127] width 139 height 6
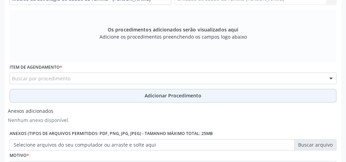
scroll to position [248, 0]
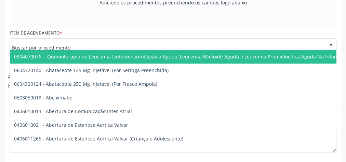
click at [200, 44] on div at bounding box center [173, 44] width 327 height 12
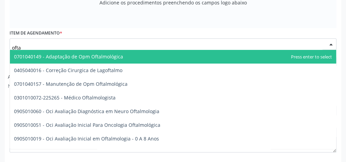
type input "oftal"
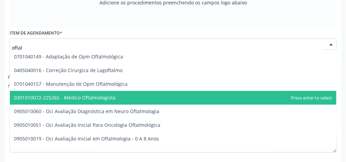
click at [111, 96] on span "0301010072-225265 - Médico Oftalmologista" at bounding box center [64, 97] width 101 height 6
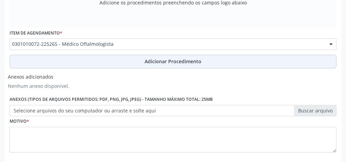
click at [168, 60] on span "Adicionar Procedimento" at bounding box center [173, 61] width 57 height 7
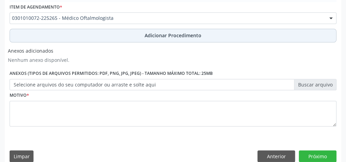
scroll to position [222, 0]
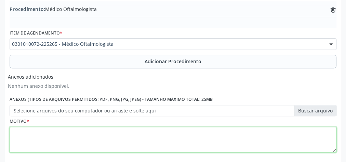
click at [135, 145] on textarea at bounding box center [173, 140] width 327 height 26
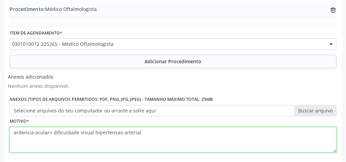
type textarea "ardencia ocular+ dificuldade visual hipertensao arterial."
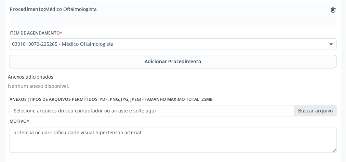
click at [309, 109] on label "Selecione arquivos do seu computador ou arraste e solte aqui" at bounding box center [173, 111] width 327 height 12
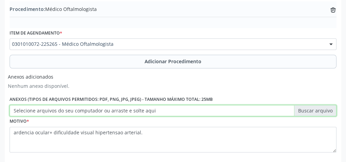
click at [309, 109] on input "Selecione arquivos do seu computador ou arraste e solte aqui" at bounding box center [173, 111] width 327 height 12
type input "C:\fakepath\oftalm.jpeg"
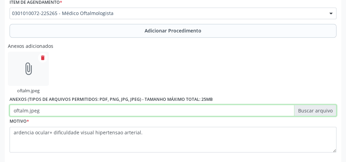
scroll to position [286, 0]
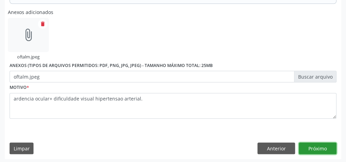
click at [332, 148] on button "Próximo" at bounding box center [318, 148] width 38 height 12
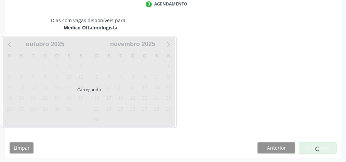
scroll to position [181, 0]
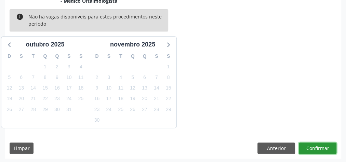
click at [332, 148] on button "Confirmar" at bounding box center [318, 148] width 38 height 12
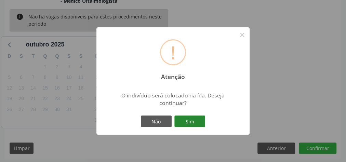
click at [195, 121] on button "Sim" at bounding box center [189, 121] width 31 height 12
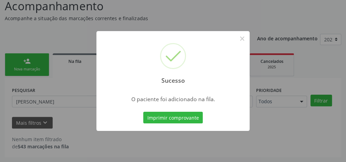
scroll to position [58, 0]
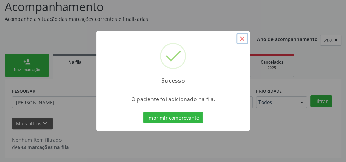
click at [242, 38] on button "×" at bounding box center [242, 39] width 12 height 12
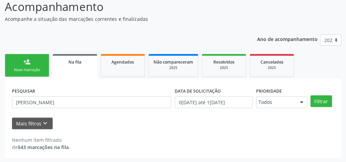
click at [30, 65] on div "person_add" at bounding box center [27, 62] width 8 height 8
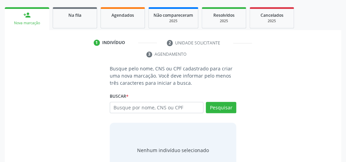
scroll to position [128, 0]
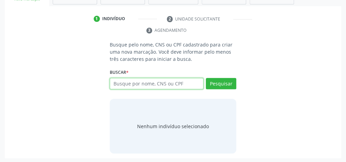
click at [130, 87] on input "text" at bounding box center [157, 84] width 94 height 12
type input "162483858750002"
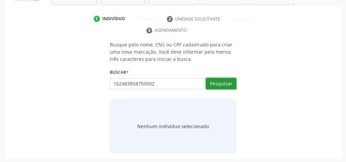
click at [220, 85] on button "Pesquisar" at bounding box center [221, 84] width 30 height 12
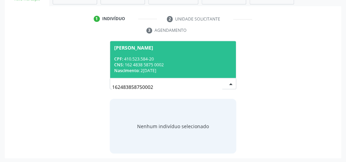
click at [168, 52] on span "Jose Francisco da Silva CPF: 410.523.584-20 CNS: 162 4838 5875 0002 Nascimento:…" at bounding box center [173, 59] width 126 height 37
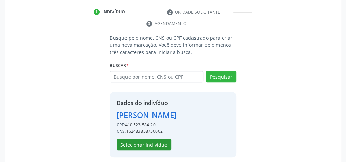
scroll to position [139, 0]
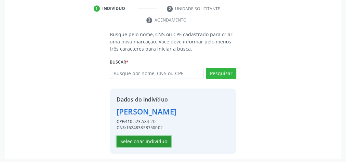
click at [149, 137] on button "Selecionar indivíduo" at bounding box center [144, 142] width 55 height 12
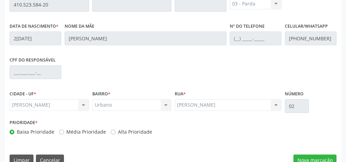
scroll to position [248, 0]
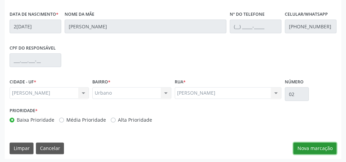
click at [320, 144] on button "Nova marcação" at bounding box center [314, 148] width 43 height 12
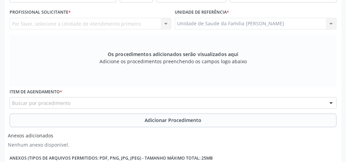
scroll to position [138, 0]
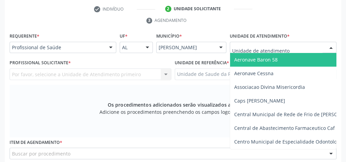
click at [329, 48] on div at bounding box center [331, 48] width 10 height 12
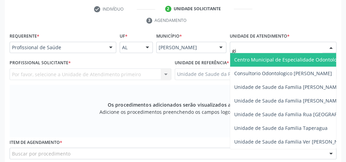
type input "gis"
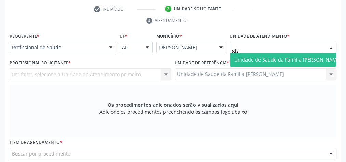
click at [312, 59] on span "Unidade de Saude da Familia [PERSON_NAME]" at bounding box center [287, 59] width 107 height 6
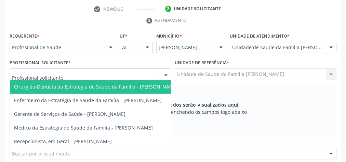
click at [164, 74] on div at bounding box center [166, 75] width 10 height 12
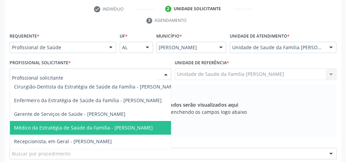
click at [117, 125] on span "Médico da Estratégia de Saúde da Família - Elenice Leite Alves" at bounding box center [83, 127] width 139 height 6
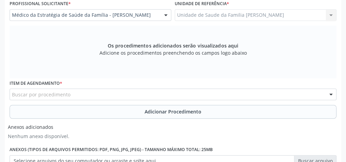
scroll to position [220, 0]
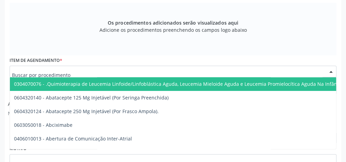
click at [152, 66] on div at bounding box center [173, 72] width 327 height 12
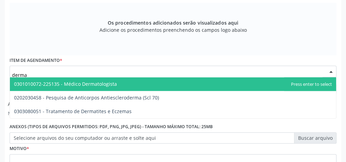
type input "dermat"
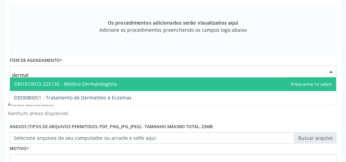
click at [98, 82] on span "0301010072-225135 - Médico Dermatologista" at bounding box center [65, 84] width 103 height 6
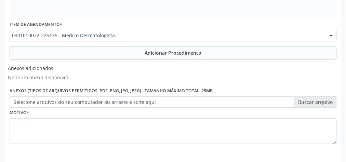
scroll to position [282, 0]
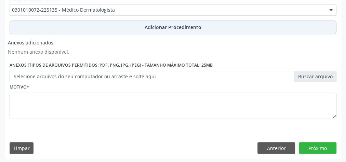
click at [168, 26] on span "Adicionar Procedimento" at bounding box center [173, 27] width 57 height 7
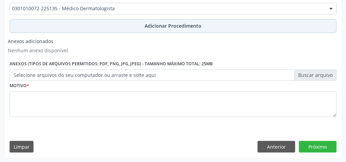
scroll to position [256, 0]
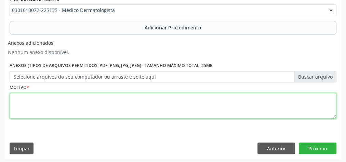
click at [142, 100] on textarea at bounding box center [173, 106] width 327 height 26
type textarea "nodulos em pavilhao auricular que se transformam em pequenos cisto de massa."
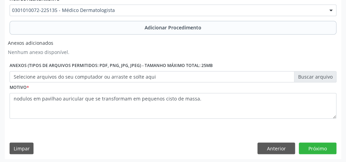
click at [305, 74] on label "Selecione arquivos do seu computador ou arraste e solte aqui" at bounding box center [173, 77] width 327 height 12
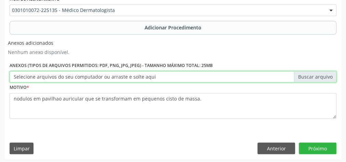
click at [305, 74] on input "Selecione arquivos do seu computador ou arraste e solte aqui" at bounding box center [173, 77] width 327 height 12
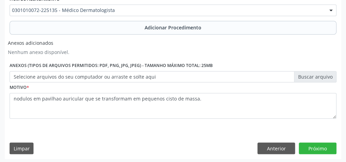
click at [310, 76] on label "Selecione arquivos do seu computador ou arraste e solte aqui" at bounding box center [173, 77] width 327 height 12
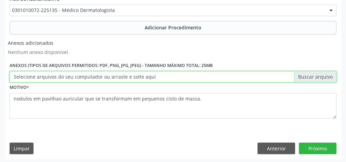
click at [310, 76] on input "Selecione arquivos do seu computador ou arraste e solte aqui" at bounding box center [173, 77] width 327 height 12
type input "C:\fakepath\dermatolog.jpeg"
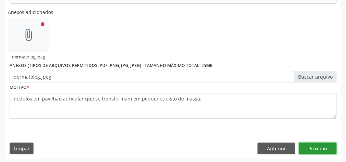
click at [319, 146] on button "Próximo" at bounding box center [318, 148] width 38 height 12
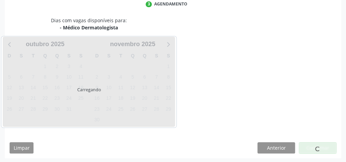
scroll to position [181, 0]
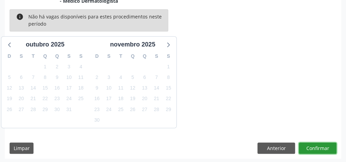
click at [319, 146] on button "Confirmar" at bounding box center [318, 148] width 38 height 12
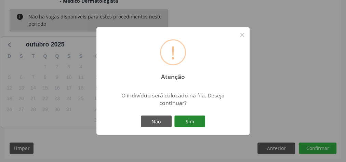
click at [194, 127] on button "Sim" at bounding box center [189, 121] width 31 height 12
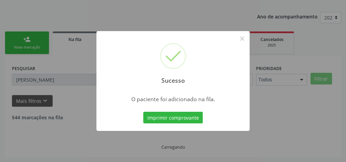
scroll to position [58, 0]
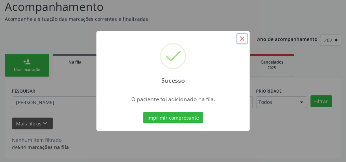
click at [244, 39] on button "×" at bounding box center [242, 39] width 12 height 12
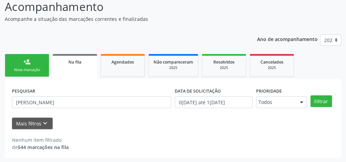
click at [42, 70] on div "Nova marcação" at bounding box center [27, 69] width 34 height 5
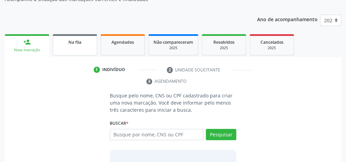
scroll to position [85, 0]
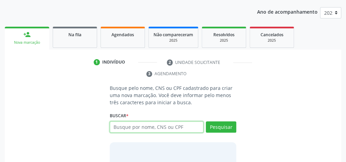
click at [151, 123] on input "text" at bounding box center [157, 127] width 94 height 12
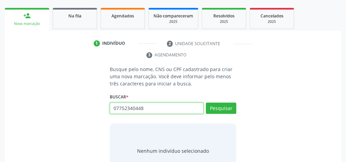
scroll to position [128, 0]
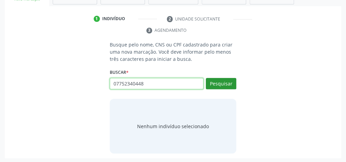
type input "07752340448"
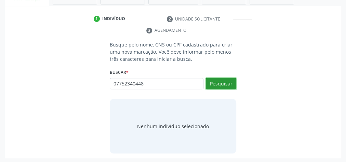
click at [219, 86] on button "Pesquisar" at bounding box center [221, 84] width 30 height 12
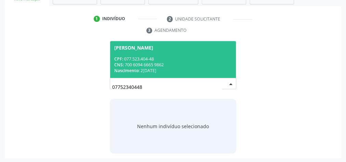
click at [182, 58] on div "CPF: 077.523.404-48" at bounding box center [173, 59] width 118 height 6
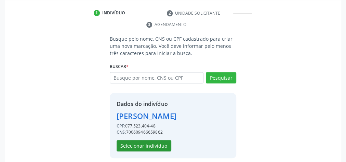
scroll to position [139, 0]
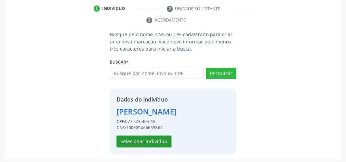
click at [153, 141] on button "Selecionar indivíduo" at bounding box center [144, 142] width 55 height 12
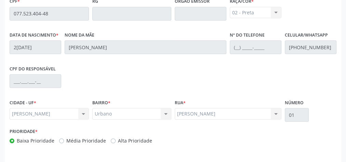
scroll to position [248, 0]
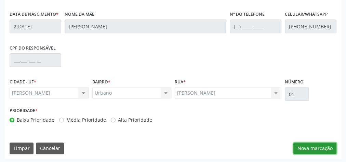
click at [313, 146] on button "Nova marcação" at bounding box center [314, 148] width 43 height 12
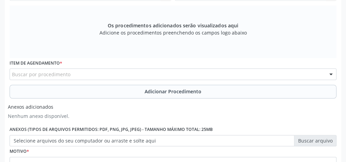
scroll to position [138, 0]
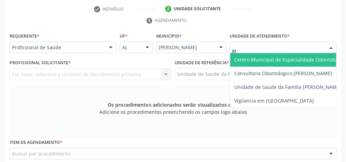
type input "gis"
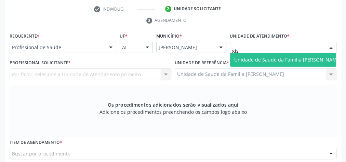
click at [260, 59] on span "Unidade de Saude da Familia [PERSON_NAME]" at bounding box center [287, 59] width 107 height 6
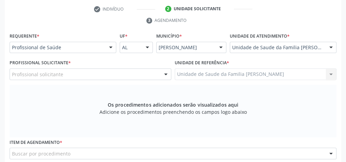
click at [165, 73] on div at bounding box center [166, 75] width 10 height 12
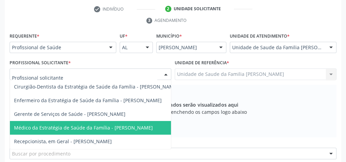
click at [146, 126] on span "Médico da Estratégia de Saúde da Família - Elenice Leite Alves" at bounding box center [83, 127] width 139 height 6
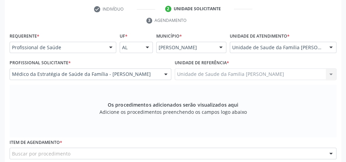
scroll to position [248, 0]
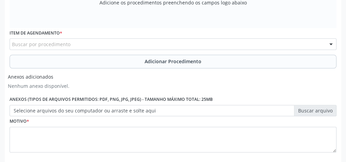
click at [215, 44] on div "Buscar por procedimento" at bounding box center [173, 44] width 327 height 12
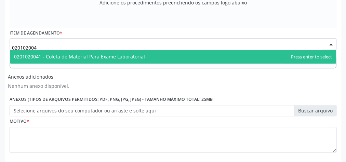
type input "0201020041"
click at [126, 55] on span "0201020041 - Coleta de Material Para Exame Laboratorial" at bounding box center [79, 56] width 131 height 6
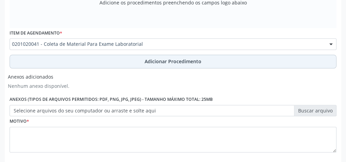
click at [185, 60] on span "Adicionar Procedimento" at bounding box center [173, 61] width 57 height 7
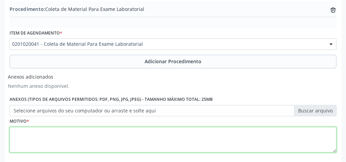
click at [166, 132] on textarea at bounding box center [173, 140] width 327 height 26
click at [165, 145] on textarea "avaliacao clinica, pre operatorio" at bounding box center [173, 140] width 327 height 26
type textarea "avaliacao clinica, pre operatorio"
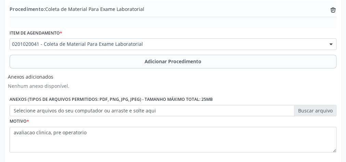
click at [315, 110] on label "Selecione arquivos do seu computador ou arraste e solte aqui" at bounding box center [173, 111] width 327 height 12
click at [315, 110] on input "Selecione arquivos do seu computador ou arraste e solte aqui" at bounding box center [173, 111] width 327 height 12
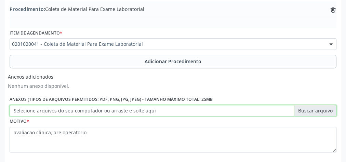
type input "C:\fakepath\lbtorio.jpeg"
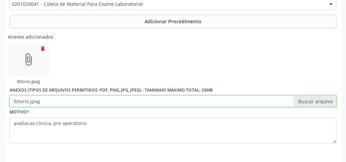
scroll to position [286, 0]
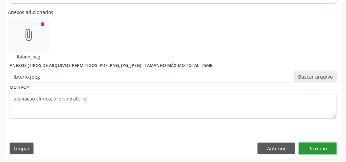
click at [317, 147] on button "Próximo" at bounding box center [318, 148] width 38 height 12
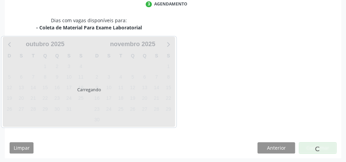
scroll to position [181, 0]
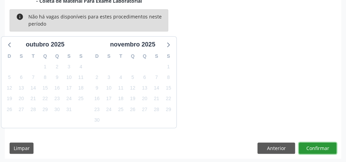
click at [317, 147] on button "Confirmar" at bounding box center [318, 148] width 38 height 12
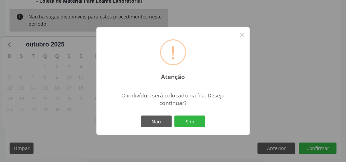
drag, startPoint x: 200, startPoint y: 121, endPoint x: 154, endPoint y: 139, distance: 48.4
click at [192, 123] on button "Sim" at bounding box center [189, 121] width 31 height 12
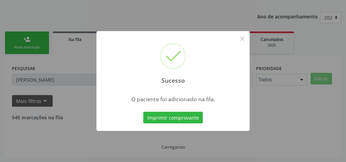
scroll to position [58, 0]
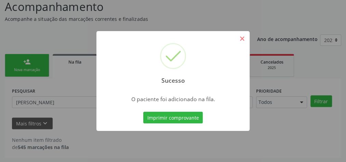
click at [243, 43] on button "×" at bounding box center [242, 39] width 12 height 12
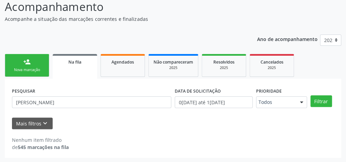
click at [22, 62] on link "person_add Nova marcação" at bounding box center [27, 65] width 44 height 23
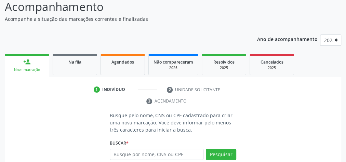
scroll to position [128, 0]
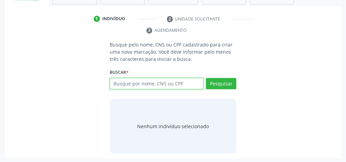
click at [164, 88] on input "text" at bounding box center [157, 84] width 94 height 12
type input "07752340448"
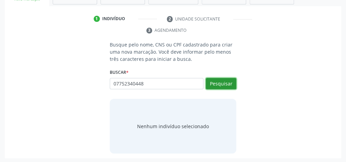
click at [224, 81] on button "Pesquisar" at bounding box center [221, 84] width 30 height 12
type input "07752340448"
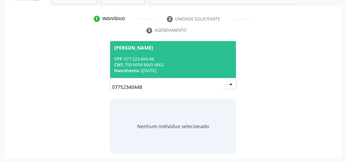
click at [174, 62] on div "CNS: 700 6094 6665 9862" at bounding box center [173, 65] width 118 height 6
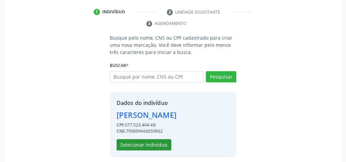
scroll to position [139, 0]
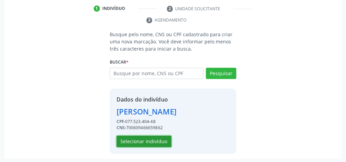
click at [146, 138] on button "Selecionar indivíduo" at bounding box center [144, 142] width 55 height 12
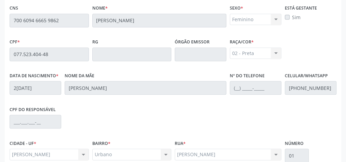
scroll to position [248, 0]
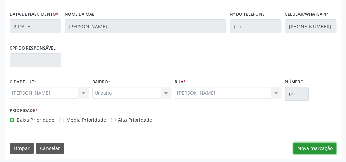
click at [325, 145] on button "Nova marcação" at bounding box center [314, 148] width 43 height 12
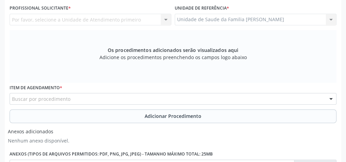
scroll to position [138, 0]
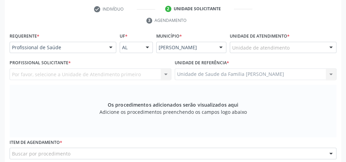
click at [331, 47] on div at bounding box center [331, 48] width 10 height 12
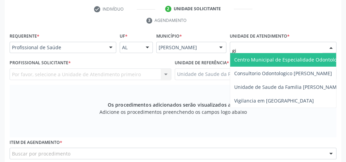
type input "gis"
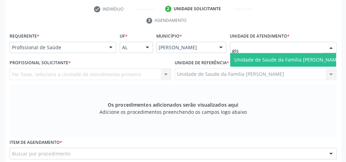
click at [299, 57] on span "Unidade de Saude da Familia [PERSON_NAME]" at bounding box center [287, 59] width 107 height 6
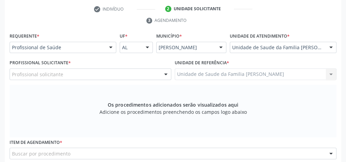
click at [166, 69] on div at bounding box center [166, 75] width 10 height 12
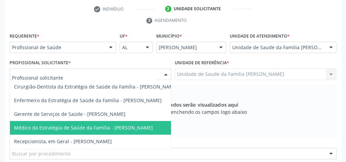
click at [142, 124] on span "Médico da Estratégia de Saúde da Família - Elenice Leite Alves" at bounding box center [83, 127] width 139 height 6
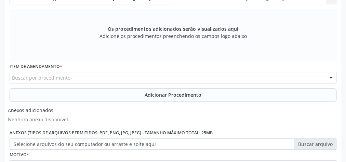
scroll to position [248, 0]
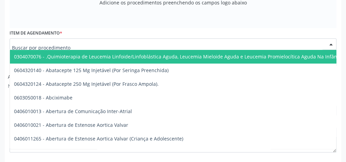
click at [162, 44] on div at bounding box center [173, 44] width 327 height 12
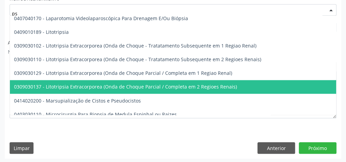
scroll to position [1859, 0]
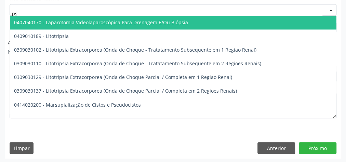
click at [51, 13] on input "ps" at bounding box center [167, 13] width 310 height 14
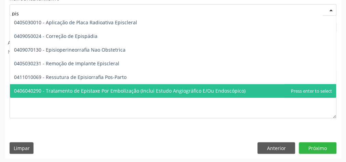
scroll to position [0, 0]
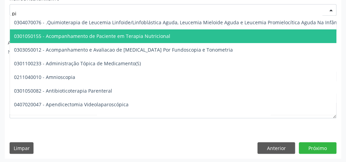
type input "p"
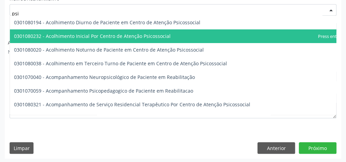
type input "psic"
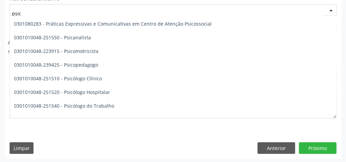
scroll to position [301, 0]
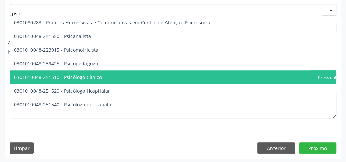
click at [91, 77] on span "0301010048-251510 - Psicólogo Clínico" at bounding box center [58, 77] width 88 height 6
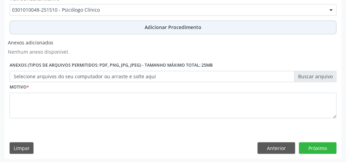
click at [181, 27] on span "Adicionar Procedimento" at bounding box center [173, 27] width 57 height 7
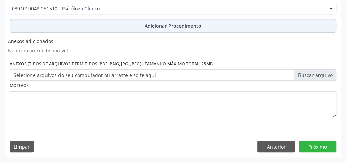
scroll to position [256, 0]
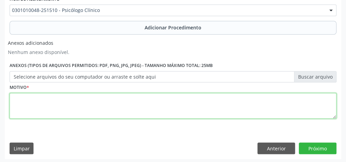
click at [135, 105] on textarea at bounding box center [173, 106] width 327 height 26
type textarea "episodios depressivos+ ansiedade"
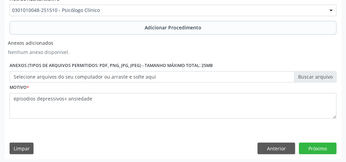
click at [322, 73] on label "Selecione arquivos do seu computador ou arraste e solte aqui" at bounding box center [173, 77] width 327 height 12
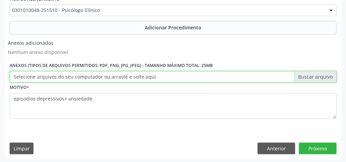
click at [322, 73] on input "Selecione arquivos do seu computador ou arraste e solte aqui" at bounding box center [173, 77] width 327 height 12
type input "C:\fakepath\psicologo.jpeg"
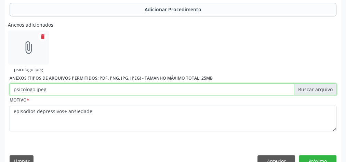
scroll to position [286, 0]
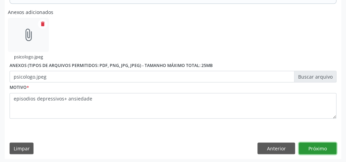
click at [323, 144] on button "Próximo" at bounding box center [318, 148] width 38 height 12
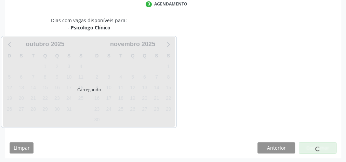
scroll to position [181, 0]
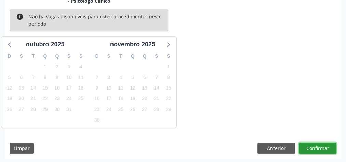
click at [319, 146] on button "Confirmar" at bounding box center [318, 148] width 38 height 12
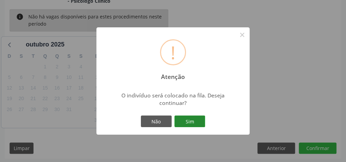
click at [191, 123] on button "Sim" at bounding box center [189, 121] width 31 height 12
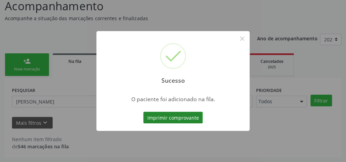
scroll to position [58, 0]
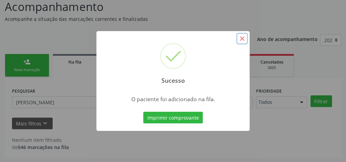
click at [242, 36] on button "×" at bounding box center [242, 39] width 12 height 12
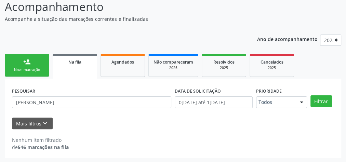
click at [42, 58] on link "person_add Nova marcação" at bounding box center [27, 65] width 44 height 23
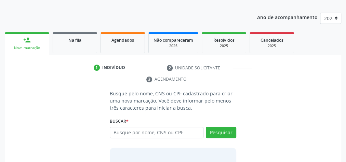
scroll to position [85, 0]
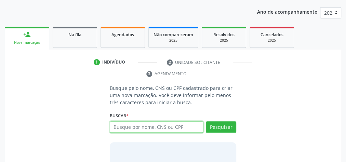
click at [157, 126] on input "text" at bounding box center [157, 127] width 94 height 12
type input "07752340448"
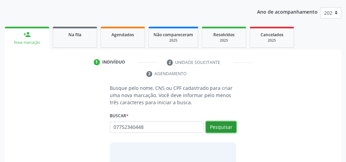
click at [224, 130] on button "Pesquisar" at bounding box center [221, 127] width 30 height 12
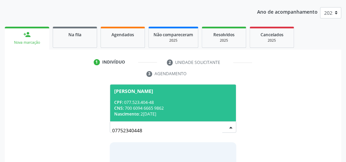
click at [202, 98] on span "Maria Claudijane da Silva CPF: 077.523.404-48 CNS: 700 6094 6665 9862 Nasciment…" at bounding box center [173, 102] width 126 height 37
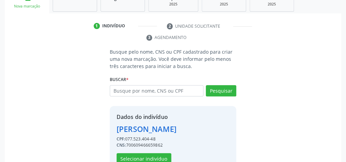
scroll to position [139, 0]
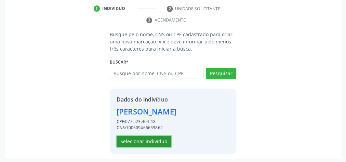
click at [156, 137] on button "Selecionar indivíduo" at bounding box center [144, 142] width 55 height 12
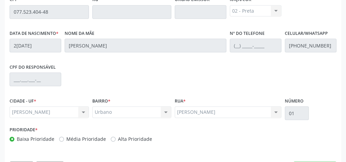
scroll to position [248, 0]
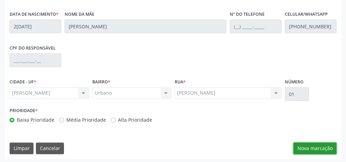
click at [327, 144] on button "Nova marcação" at bounding box center [314, 148] width 43 height 12
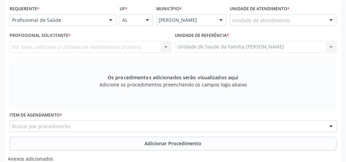
scroll to position [111, 0]
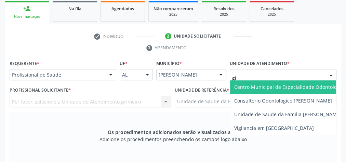
type input "gis"
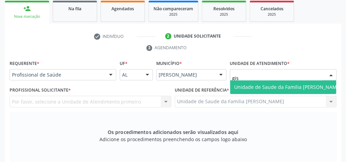
click at [274, 85] on span "Unidade de Saude da Familia [PERSON_NAME]" at bounding box center [287, 87] width 107 height 6
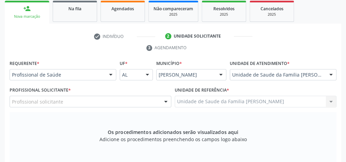
click at [166, 102] on div at bounding box center [166, 102] width 10 height 12
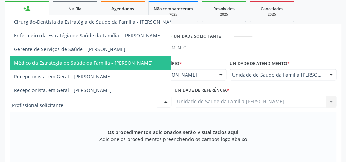
click at [126, 65] on span "Médico da Estratégia de Saúde da Família - Elenice Leite Alves" at bounding box center [96, 63] width 172 height 14
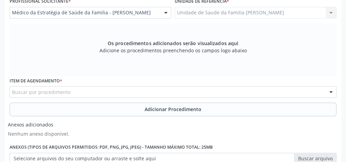
scroll to position [220, 0]
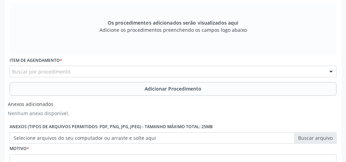
click at [130, 72] on div "Buscar por procedimento" at bounding box center [173, 72] width 327 height 12
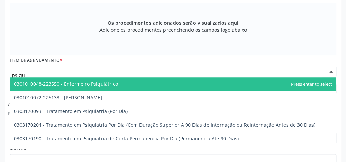
type input "psiqui"
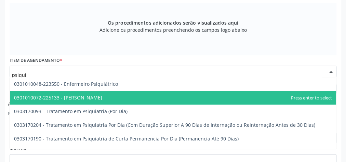
click at [99, 94] on span "0301010072-225133 - Médico Psiquiatra" at bounding box center [58, 97] width 88 height 6
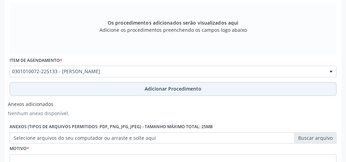
click at [169, 92] on button "Adicionar Procedimento" at bounding box center [173, 89] width 327 height 14
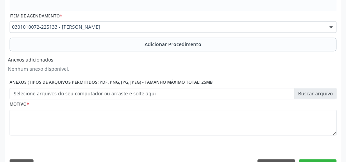
scroll to position [256, 0]
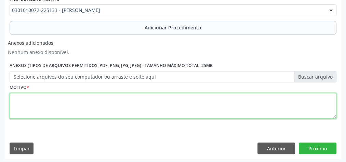
click at [148, 99] on textarea at bounding box center [173, 106] width 327 height 26
click at [64, 97] on textarea "episodios depressivos+ansiedade" at bounding box center [173, 106] width 327 height 26
click at [63, 96] on textarea "episodios depressivos+ ansiedade" at bounding box center [173, 106] width 327 height 26
type textarea "episodios depressivos + ansiedade"
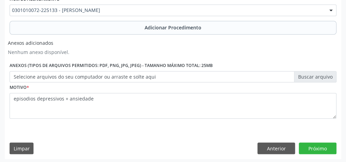
click at [298, 118] on fieldset "Motivo * episodios depressivos + ansiedade" at bounding box center [173, 102] width 327 height 41
click at [325, 77] on label "Selecione arquivos do seu computador ou arraste e solte aqui" at bounding box center [173, 77] width 327 height 12
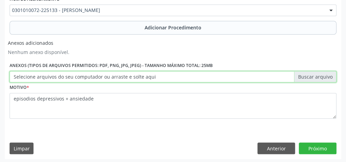
click at [325, 77] on input "Selecione arquivos do seu computador ou arraste e solte aqui" at bounding box center [173, 77] width 327 height 12
type input "C:\fakepath\psiquiatra.jpeg"
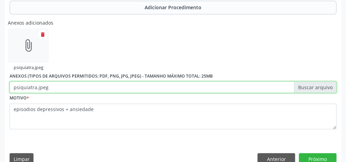
scroll to position [286, 0]
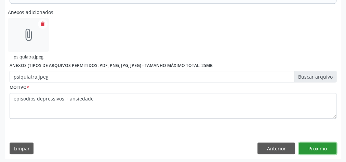
click at [312, 144] on button "Próximo" at bounding box center [318, 148] width 38 height 12
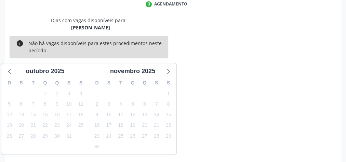
scroll to position [181, 0]
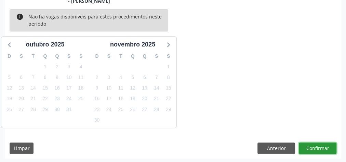
click at [328, 149] on button "Confirmar" at bounding box center [318, 148] width 38 height 12
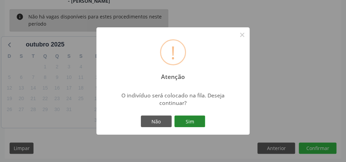
click at [196, 123] on button "Sim" at bounding box center [189, 121] width 31 height 12
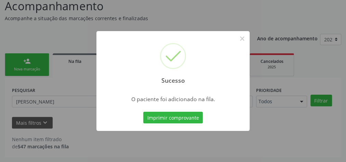
scroll to position [58, 0]
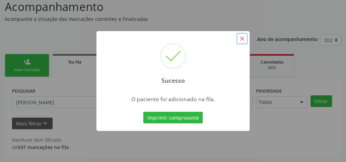
click at [242, 37] on button "×" at bounding box center [242, 39] width 12 height 12
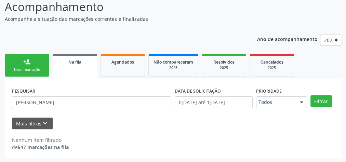
click at [38, 70] on div "Nova marcação" at bounding box center [27, 69] width 34 height 5
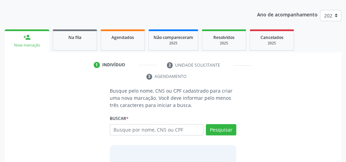
scroll to position [112, 0]
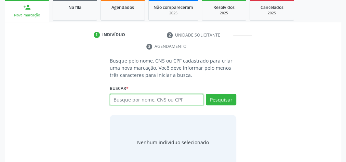
click at [154, 98] on input "text" at bounding box center [157, 100] width 94 height 12
type input "09006932400"
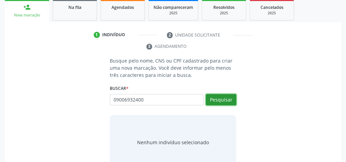
click at [221, 97] on button "Pesquisar" at bounding box center [221, 100] width 30 height 12
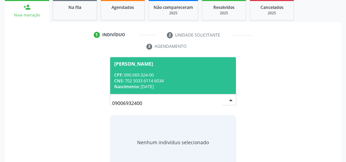
click at [162, 68] on span "Deyvisson Alves Silva CPF: 090.069.324-00 CNS: 702 5033 6114 6034 Nascimento: 2…" at bounding box center [173, 75] width 126 height 37
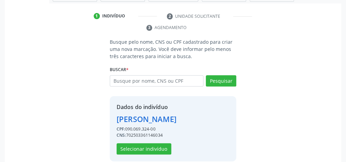
scroll to position [139, 0]
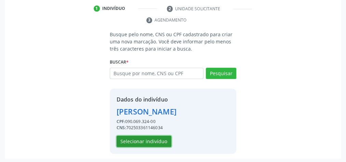
click at [152, 137] on button "Selecionar indivíduo" at bounding box center [144, 142] width 55 height 12
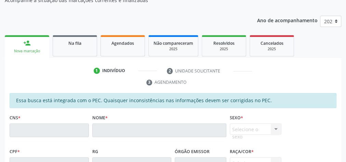
scroll to position [56, 0]
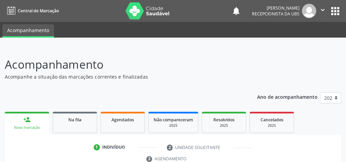
scroll to position [128, 0]
